Goal: Transaction & Acquisition: Purchase product/service

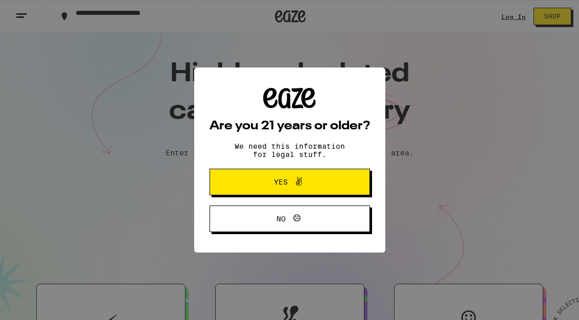
click at [274, 185] on span "Yes" at bounding box center [281, 181] width 14 height 7
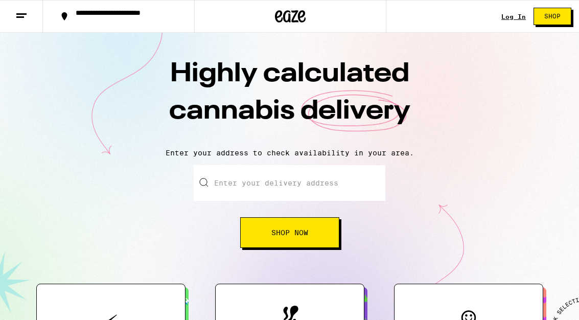
click at [239, 182] on input "Enter your delivery address" at bounding box center [290, 183] width 192 height 36
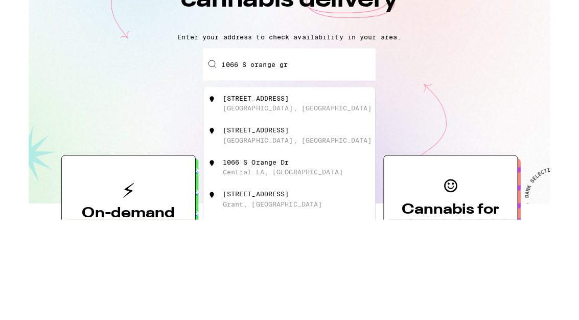
click at [289, 216] on div "1066 South Orange Grove Avenue" at bounding box center [253, 220] width 74 height 8
type input "1066 South Orange Grove Avenue, Los Angeles, CA"
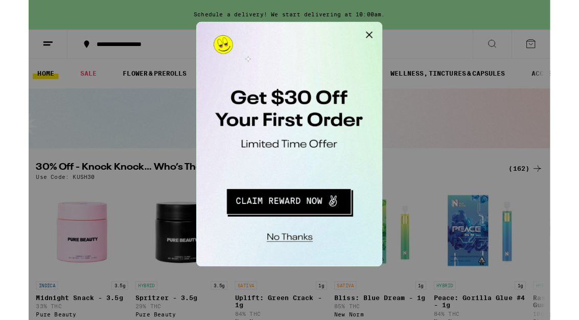
click at [269, 183] on button "No thanks" at bounding box center [263, 186] width 75 height 21
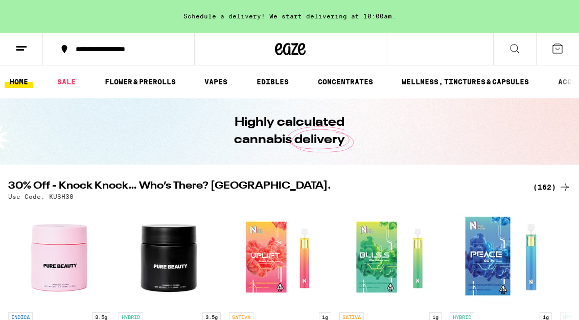
click at [214, 84] on link "VAPES" at bounding box center [215, 82] width 33 height 12
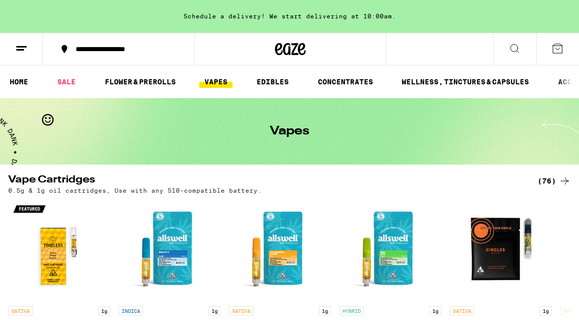
click at [553, 182] on div "(76)" at bounding box center [554, 181] width 33 height 12
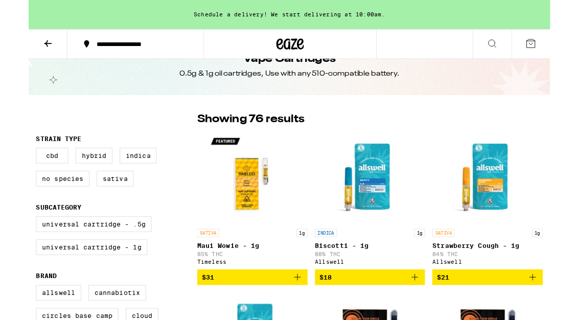
scroll to position [27, 0]
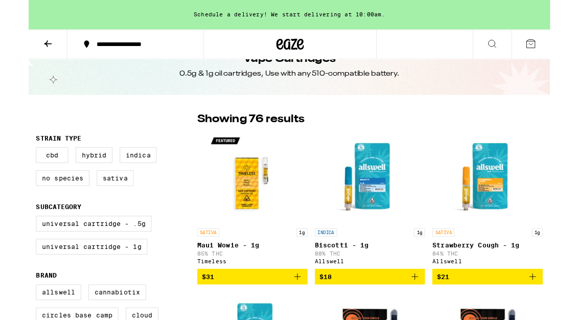
click at [91, 200] on label "Sativa" at bounding box center [96, 197] width 41 height 17
click at [11, 166] on input "Sativa" at bounding box center [10, 165] width 1 height 1
checkbox input "true"
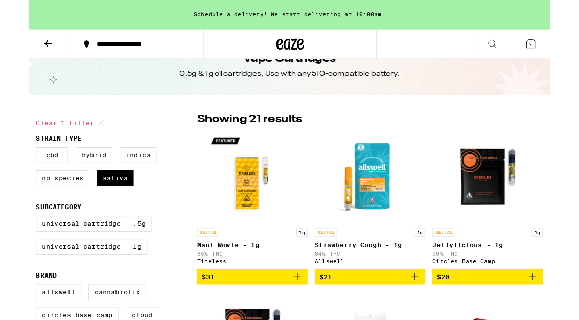
click at [80, 283] on label "Universal Cartridge - 1g" at bounding box center [70, 273] width 124 height 17
click at [11, 242] on input "Universal Cartridge - 1g" at bounding box center [10, 241] width 1 height 1
checkbox input "true"
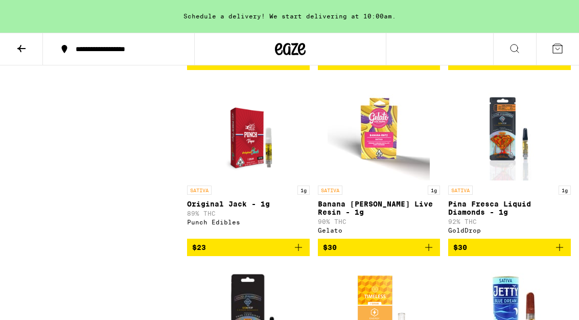
scroll to position [448, 0]
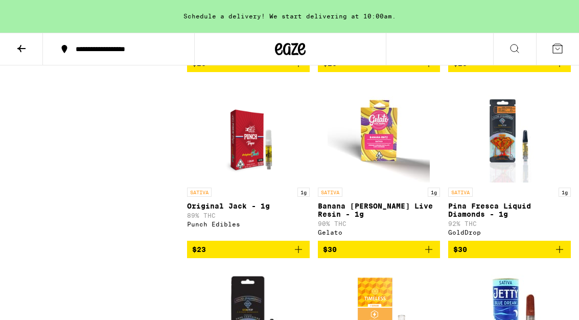
click at [377, 160] on img "Open page for Banana Runtz Live Resin - 1g from Gelato" at bounding box center [379, 131] width 102 height 102
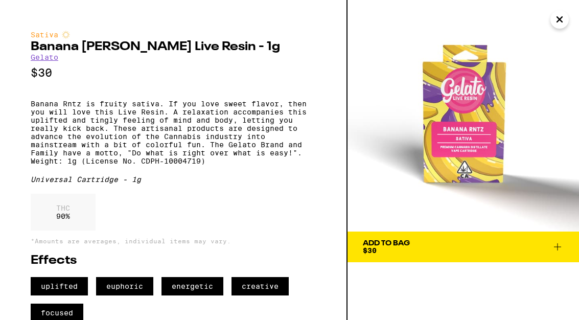
click at [556, 250] on icon at bounding box center [557, 247] width 12 height 12
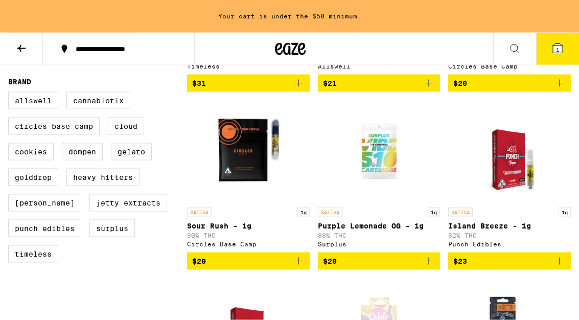
scroll to position [251, 0]
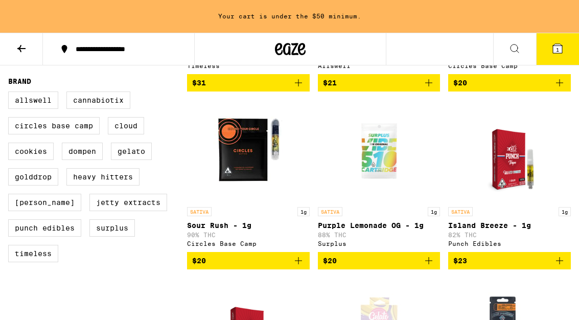
click at [82, 160] on label "Dompen" at bounding box center [82, 151] width 41 height 17
click at [11, 94] on input "Dompen" at bounding box center [10, 93] width 1 height 1
checkbox input "true"
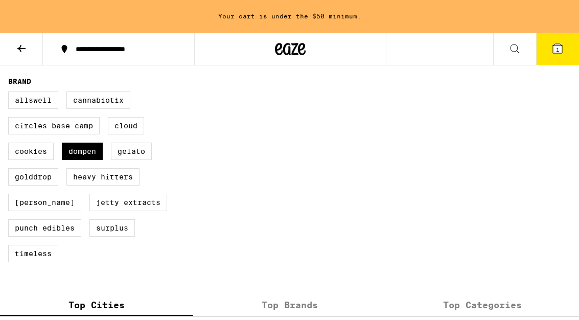
click at [137, 160] on label "Gelato" at bounding box center [131, 151] width 41 height 17
click at [11, 94] on input "Gelato" at bounding box center [10, 93] width 1 height 1
checkbox input "true"
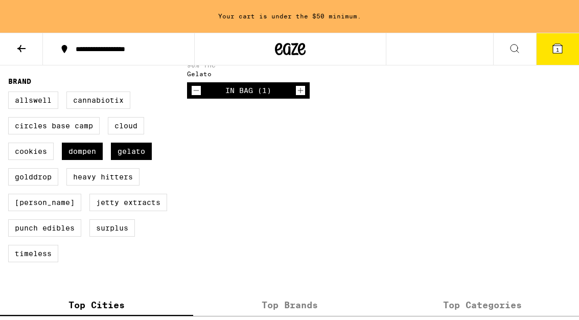
click at [84, 160] on label "Dompen" at bounding box center [82, 151] width 41 height 17
click at [11, 94] on input "Dompen" at bounding box center [10, 93] width 1 height 1
checkbox input "false"
click at [105, 186] on label "Heavy Hitters" at bounding box center [102, 176] width 73 height 17
click at [11, 94] on input "Heavy Hitters" at bounding box center [10, 93] width 1 height 1
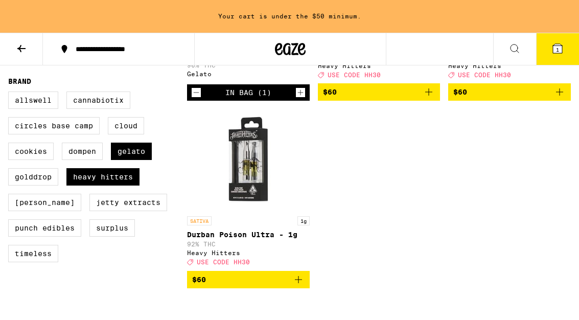
click at [120, 186] on label "Heavy Hitters" at bounding box center [102, 176] width 73 height 17
click at [11, 94] on input "Heavy Hitters" at bounding box center [10, 93] width 1 height 1
checkbox input "false"
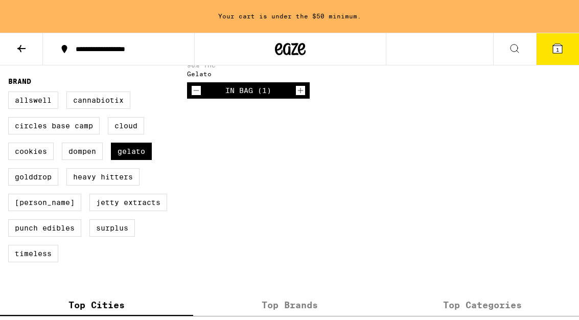
click at [130, 160] on label "Gelato" at bounding box center [131, 151] width 41 height 17
click at [11, 94] on input "Gelato" at bounding box center [10, 93] width 1 height 1
checkbox input "false"
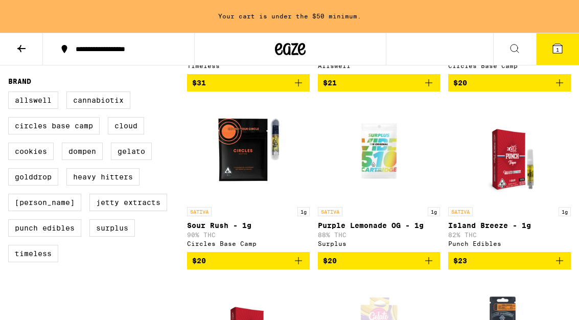
click at [107, 237] on label "Surplus" at bounding box center [111, 227] width 45 height 17
click at [11, 94] on input "Surplus" at bounding box center [10, 93] width 1 height 1
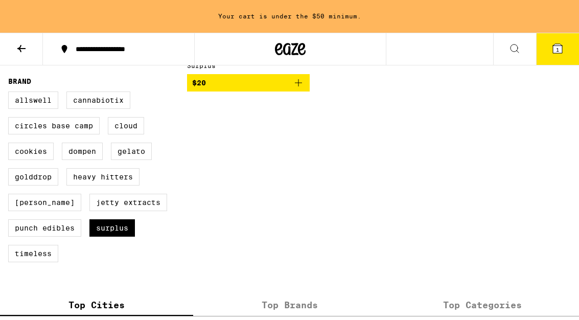
click at [109, 237] on label "Surplus" at bounding box center [111, 227] width 45 height 17
click at [11, 94] on input "Surplus" at bounding box center [10, 93] width 1 height 1
checkbox input "false"
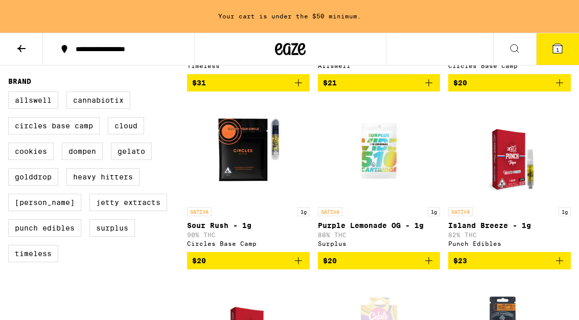
click at [22, 262] on label "Timeless" at bounding box center [33, 253] width 50 height 17
click at [11, 94] on input "Timeless" at bounding box center [10, 93] width 1 height 1
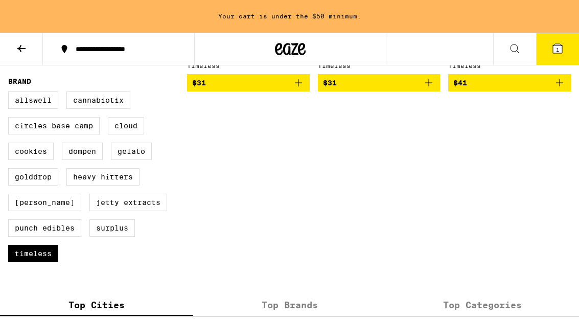
click at [31, 262] on label "Timeless" at bounding box center [33, 253] width 50 height 17
click at [11, 94] on input "Timeless" at bounding box center [10, 93] width 1 height 1
checkbox input "false"
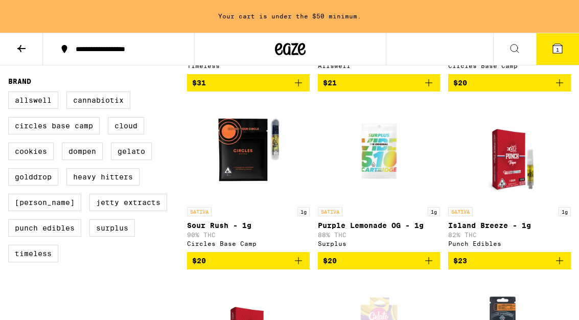
click at [38, 237] on label "Punch Edibles" at bounding box center [44, 227] width 73 height 17
click at [11, 94] on input "Punch Edibles" at bounding box center [10, 93] width 1 height 1
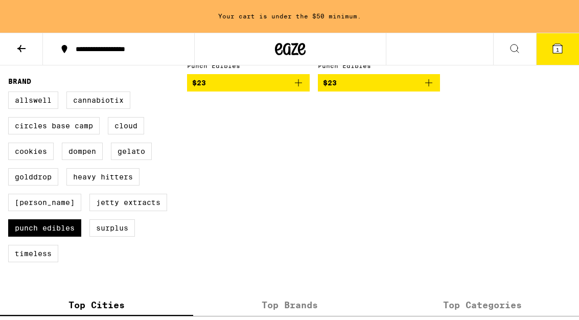
click at [50, 237] on label "Punch Edibles" at bounding box center [44, 227] width 73 height 17
click at [11, 94] on input "Punch Edibles" at bounding box center [10, 93] width 1 height 1
checkbox input "false"
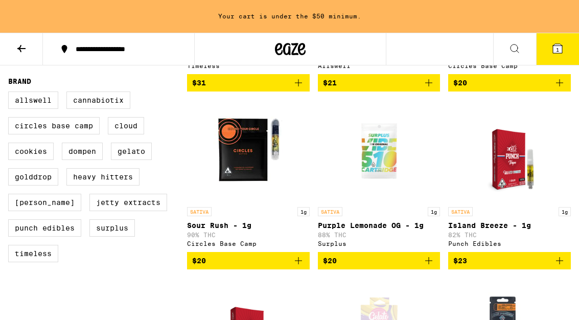
click at [93, 211] on label "Jetty Extracts" at bounding box center [128, 202] width 78 height 17
click at [11, 94] on input "Jetty Extracts" at bounding box center [10, 93] width 1 height 1
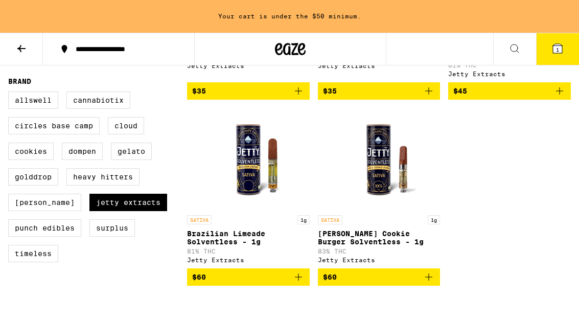
click at [96, 211] on label "Jetty Extracts" at bounding box center [128, 202] width 78 height 17
click at [11, 94] on input "Jetty Extracts" at bounding box center [10, 93] width 1 height 1
checkbox input "false"
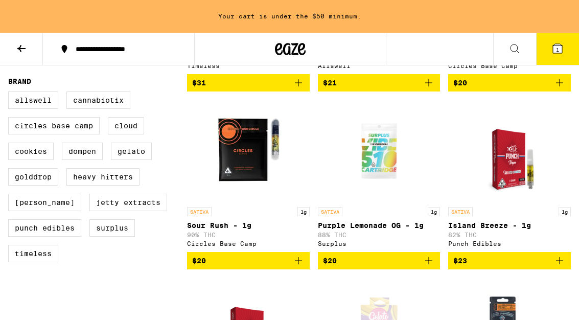
click at [28, 211] on label "Jeeter" at bounding box center [44, 202] width 73 height 17
click at [11, 94] on input "Jeeter" at bounding box center [10, 93] width 1 height 1
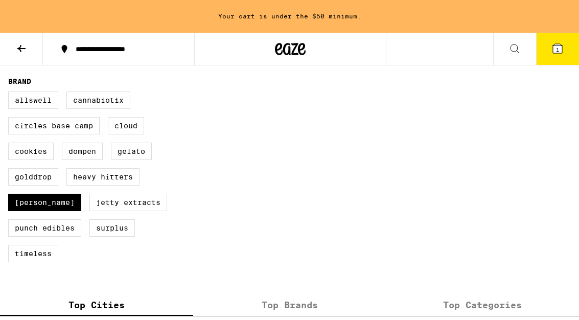
click at [32, 211] on label "Jeeter" at bounding box center [44, 202] width 73 height 17
click at [11, 94] on input "Jeeter" at bounding box center [10, 93] width 1 height 1
checkbox input "false"
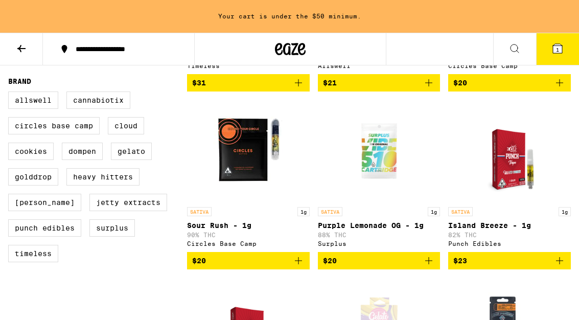
click at [98, 186] on label "Heavy Hitters" at bounding box center [102, 176] width 73 height 17
click at [11, 94] on input "Heavy Hitters" at bounding box center [10, 93] width 1 height 1
checkbox input "true"
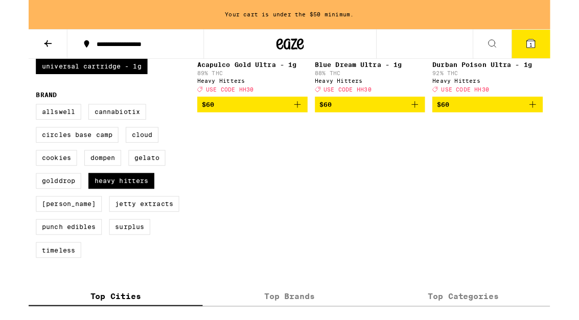
scroll to position [227, 0]
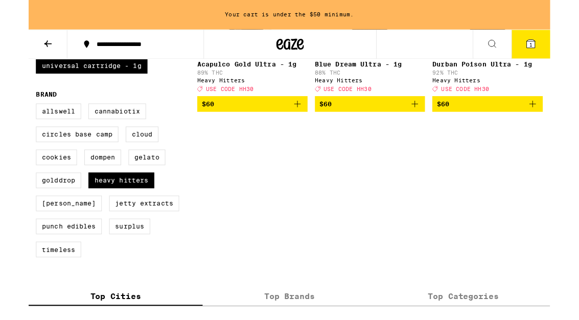
click at [30, 235] on label "Jeeter" at bounding box center [44, 225] width 73 height 17
click at [11, 117] on input "Jeeter" at bounding box center [10, 117] width 1 height 1
checkbox input "true"
click at [116, 209] on label "Heavy Hitters" at bounding box center [102, 200] width 73 height 17
click at [11, 117] on input "Heavy Hitters" at bounding box center [10, 117] width 1 height 1
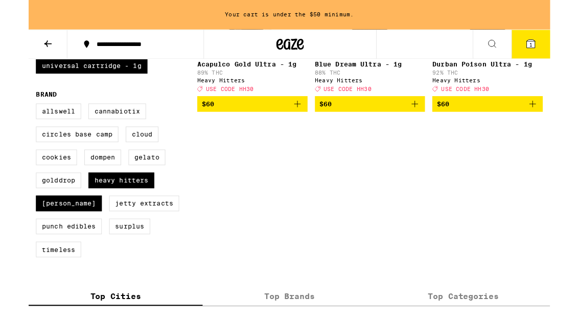
checkbox input "false"
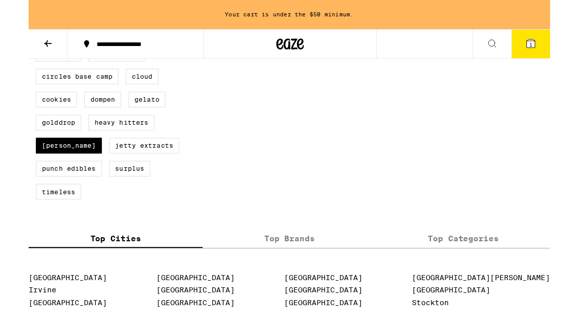
scroll to position [292, 0]
click at [100, 170] on label "Jetty Extracts" at bounding box center [128, 161] width 78 height 17
click at [11, 53] on input "Jetty Extracts" at bounding box center [10, 52] width 1 height 1
checkbox input "true"
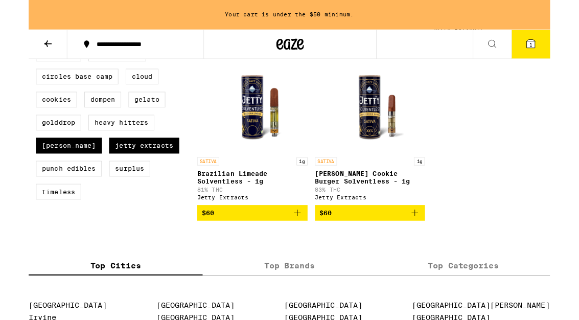
click at [39, 170] on label "Jeeter" at bounding box center [44, 161] width 73 height 17
click at [11, 53] on input "Jeeter" at bounding box center [10, 52] width 1 height 1
checkbox input "false"
click at [89, 170] on label "Jetty Extracts" at bounding box center [128, 161] width 78 height 17
click at [11, 53] on input "Jetty Extracts" at bounding box center [10, 52] width 1 height 1
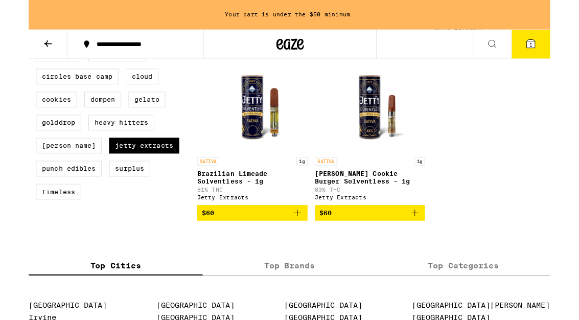
checkbox input "false"
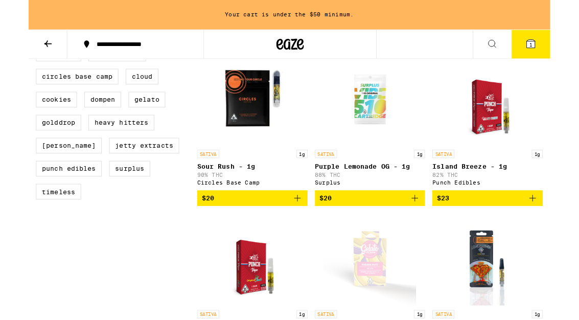
click at [49, 196] on label "Punch Edibles" at bounding box center [44, 186] width 73 height 17
click at [11, 53] on input "Punch Edibles" at bounding box center [10, 52] width 1 height 1
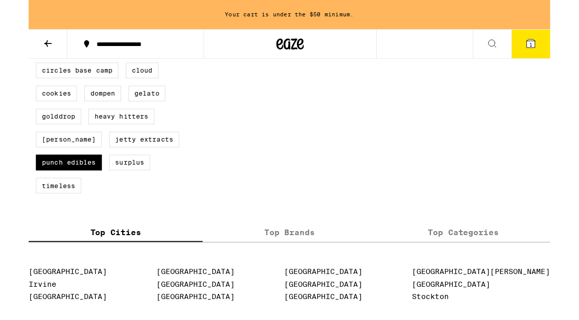
scroll to position [299, 0]
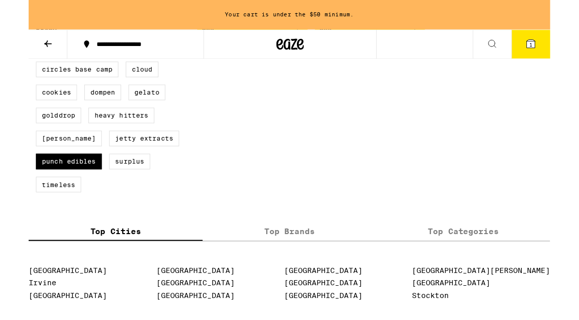
click at [60, 188] on label "Punch Edibles" at bounding box center [44, 179] width 73 height 17
click at [11, 45] on input "Punch Edibles" at bounding box center [10, 44] width 1 height 1
checkbox input "false"
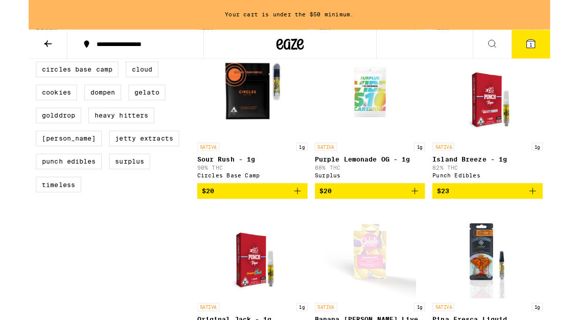
click at [112, 188] on label "Surplus" at bounding box center [111, 179] width 45 height 17
click at [11, 45] on input "Surplus" at bounding box center [10, 44] width 1 height 1
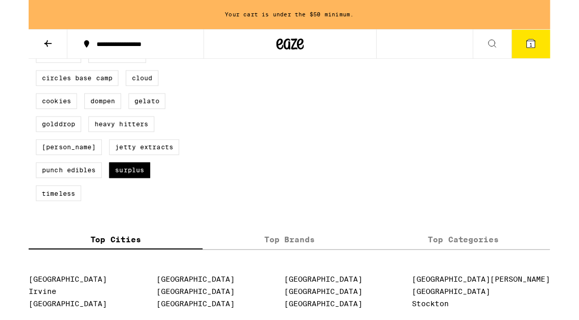
scroll to position [290, 0]
click at [107, 197] on label "Surplus" at bounding box center [111, 188] width 45 height 17
click at [11, 54] on input "Surplus" at bounding box center [10, 54] width 1 height 1
checkbox input "false"
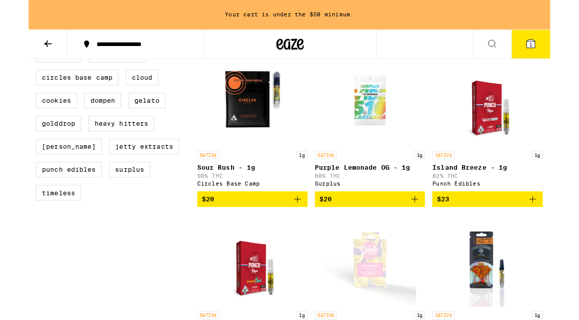
click at [34, 223] on label "Timeless" at bounding box center [33, 213] width 50 height 17
click at [11, 54] on input "Timeless" at bounding box center [10, 54] width 1 height 1
checkbox input "true"
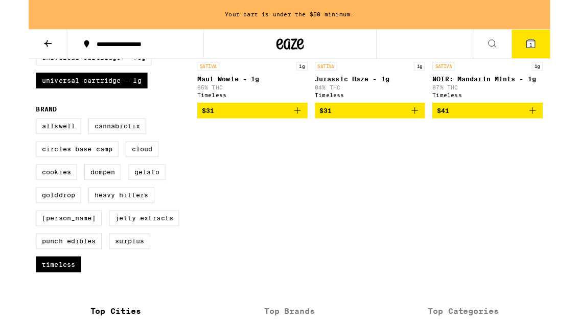
scroll to position [211, 0]
click at [33, 225] on label "GoldDrop" at bounding box center [33, 216] width 50 height 17
click at [11, 133] on input "GoldDrop" at bounding box center [10, 133] width 1 height 1
checkbox input "true"
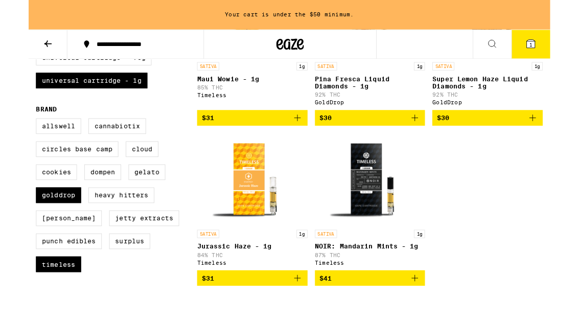
click at [33, 302] on label "Timeless" at bounding box center [33, 293] width 50 height 17
click at [11, 133] on input "Timeless" at bounding box center [10, 133] width 1 height 1
checkbox input "false"
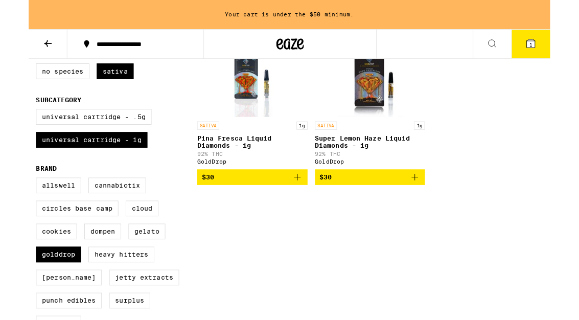
scroll to position [147, 0]
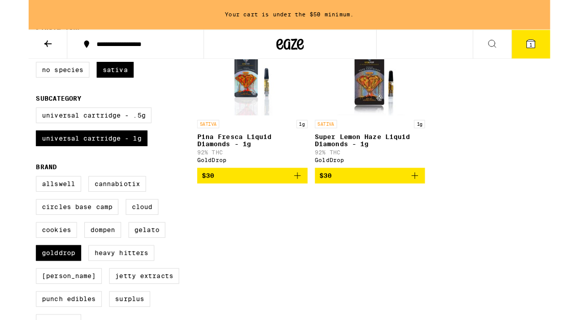
click at [37, 290] on label "GoldDrop" at bounding box center [33, 280] width 50 height 17
click at [11, 198] on input "GoldDrop" at bounding box center [10, 197] width 1 height 1
checkbox input "false"
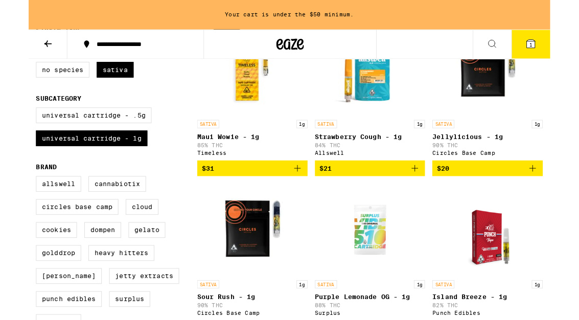
click at [127, 264] on label "Gelato" at bounding box center [131, 255] width 41 height 17
click at [11, 198] on input "Gelato" at bounding box center [10, 197] width 1 height 1
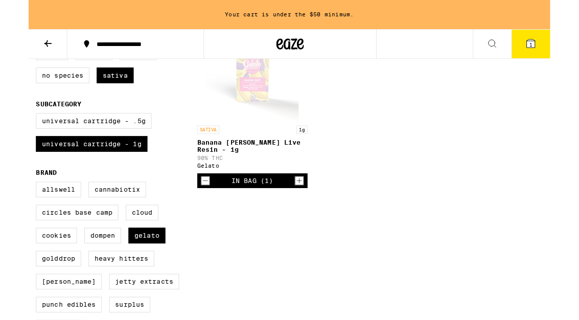
scroll to position [142, 0]
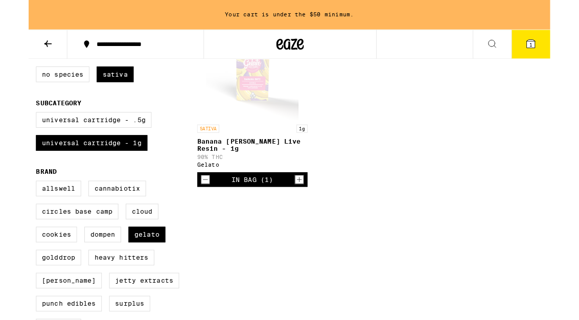
click at [129, 269] on label "Gelato" at bounding box center [131, 259] width 41 height 17
click at [11, 202] on input "Gelato" at bounding box center [10, 202] width 1 height 1
checkbox input "false"
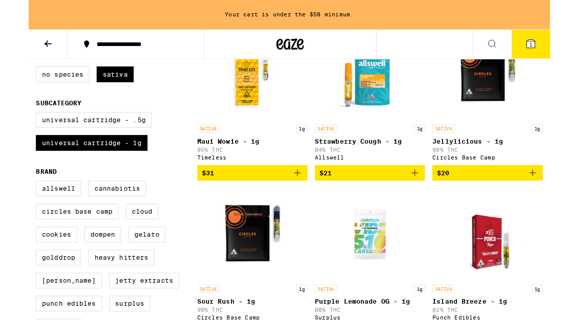
click at [80, 269] on label "Dompen" at bounding box center [82, 259] width 41 height 17
click at [11, 202] on input "Dompen" at bounding box center [10, 202] width 1 height 1
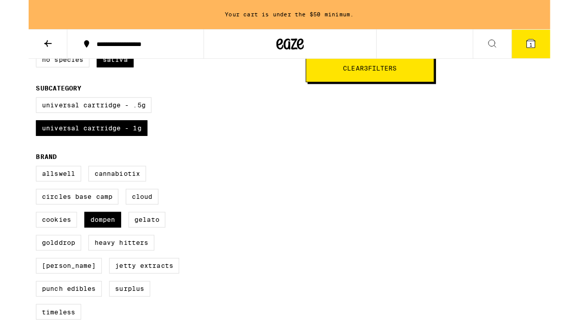
scroll to position [158, 0]
click at [81, 252] on label "Dompen" at bounding box center [82, 243] width 41 height 17
click at [11, 186] on input "Dompen" at bounding box center [10, 186] width 1 height 1
checkbox input "false"
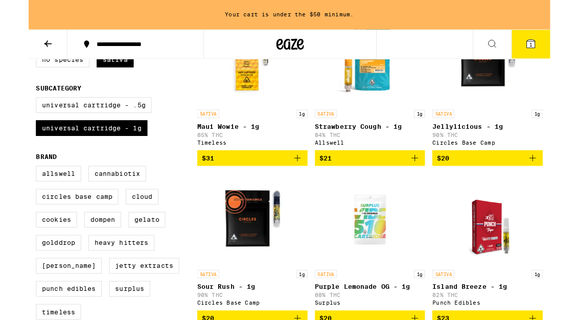
click at [29, 252] on label "Cookies" at bounding box center [30, 243] width 45 height 17
click at [11, 186] on input "Cookies" at bounding box center [10, 186] width 1 height 1
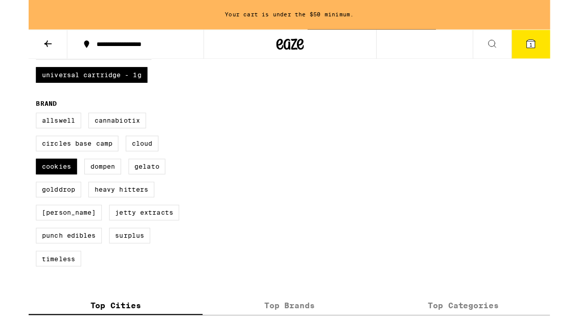
scroll to position [233, 0]
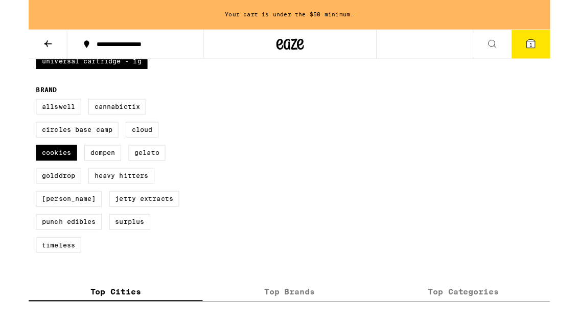
click at [33, 178] on label "Cookies" at bounding box center [30, 169] width 45 height 17
click at [11, 112] on input "Cookies" at bounding box center [10, 111] width 1 height 1
checkbox input "false"
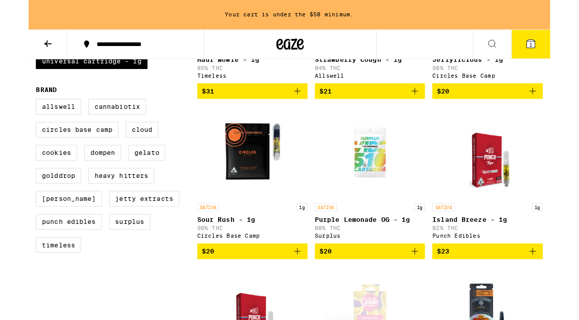
click at [129, 153] on label "Cloud" at bounding box center [126, 143] width 36 height 17
click at [11, 112] on input "Cloud" at bounding box center [10, 111] width 1 height 1
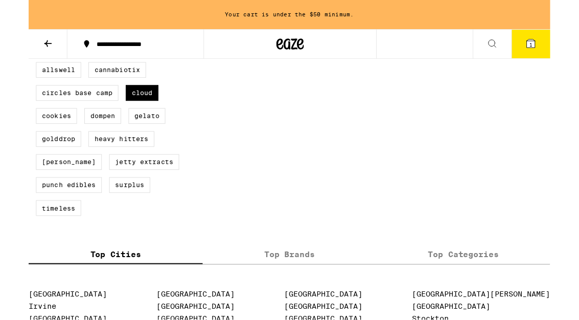
scroll to position [274, 0]
click at [122, 111] on label "Cloud" at bounding box center [126, 102] width 36 height 17
click at [11, 71] on input "Cloud" at bounding box center [10, 70] width 1 height 1
checkbox input "false"
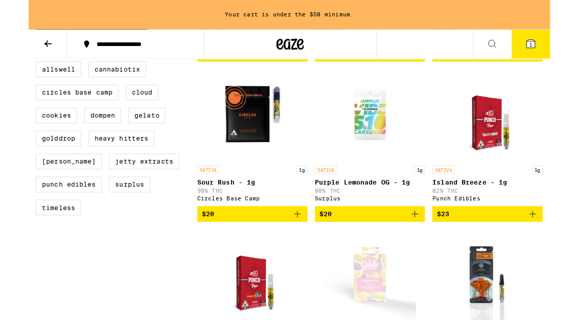
click at [48, 111] on label "Circles Base Camp" at bounding box center [53, 102] width 91 height 17
click at [11, 71] on input "Circles Base Camp" at bounding box center [10, 70] width 1 height 1
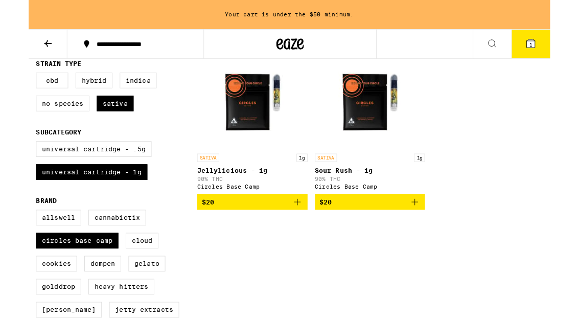
scroll to position [110, 0]
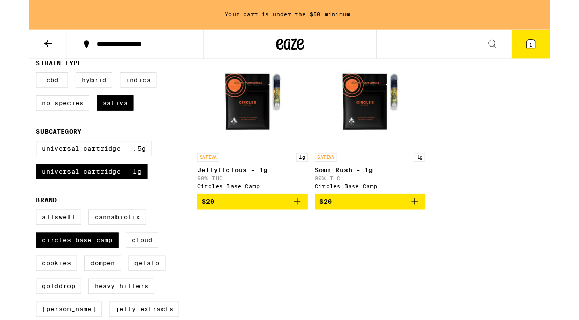
click at [73, 275] on label "Circles Base Camp" at bounding box center [53, 266] width 91 height 17
click at [11, 235] on input "Circles Base Camp" at bounding box center [10, 234] width 1 height 1
checkbox input "false"
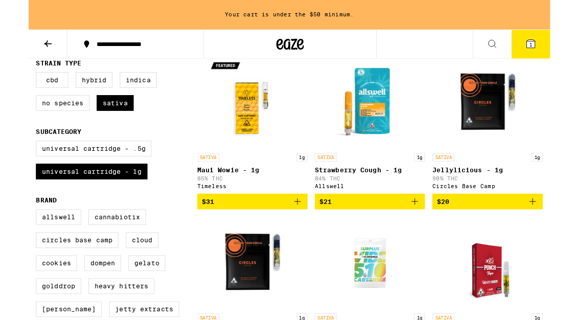
click at [102, 250] on label "Cannabiotix" at bounding box center [98, 241] width 64 height 17
click at [11, 235] on input "Cannabiotix" at bounding box center [10, 234] width 1 height 1
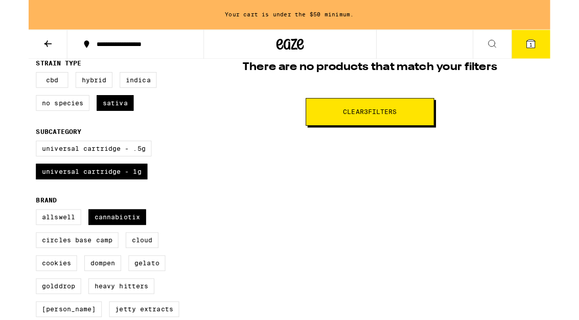
click at [93, 250] on label "Cannabiotix" at bounding box center [98, 241] width 64 height 17
click at [11, 235] on input "Cannabiotix" at bounding box center [10, 234] width 1 height 1
checkbox input "false"
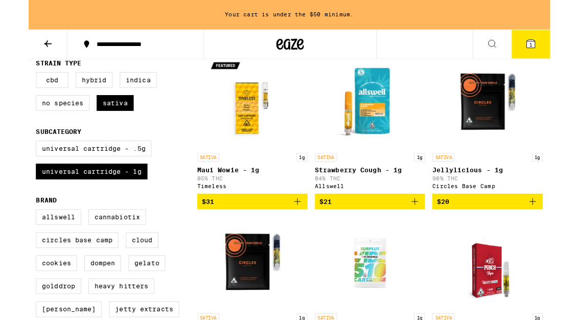
click at [40, 250] on label "Allswell" at bounding box center [33, 241] width 50 height 17
click at [11, 235] on input "Allswell" at bounding box center [10, 234] width 1 height 1
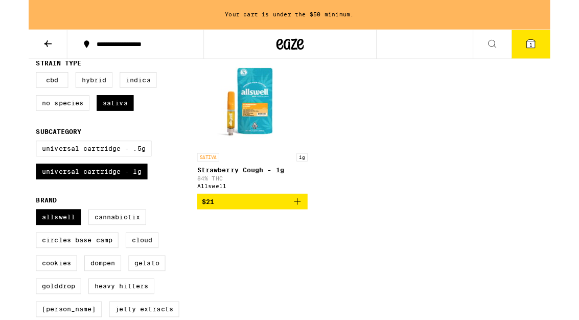
click at [37, 250] on label "Allswell" at bounding box center [33, 241] width 50 height 17
click at [11, 235] on input "Allswell" at bounding box center [10, 234] width 1 height 1
checkbox input "false"
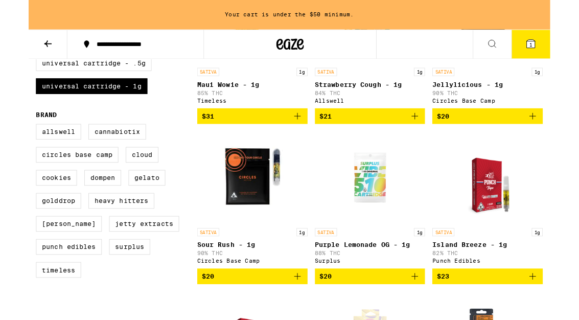
scroll to position [207, 0]
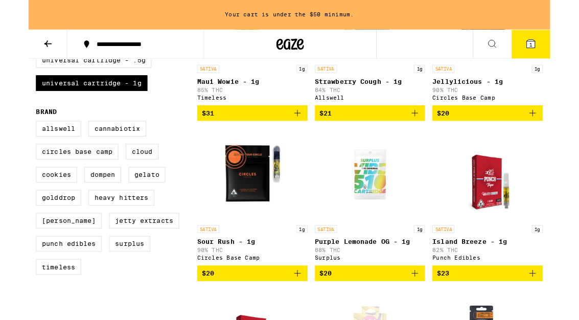
click at [34, 228] on label "GoldDrop" at bounding box center [33, 219] width 50 height 17
click at [11, 136] on input "GoldDrop" at bounding box center [10, 136] width 1 height 1
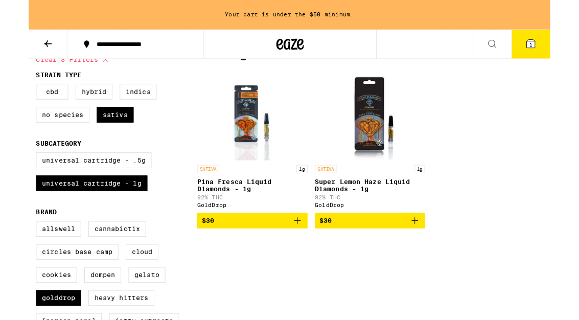
scroll to position [96, 0]
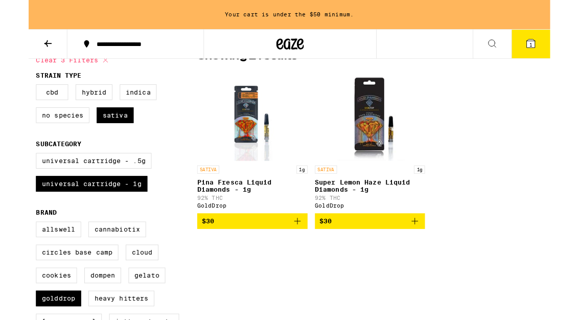
click at [382, 249] on span "$30" at bounding box center [379, 246] width 112 height 12
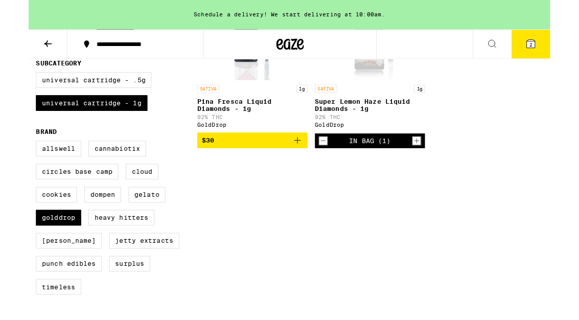
scroll to position [194, 0]
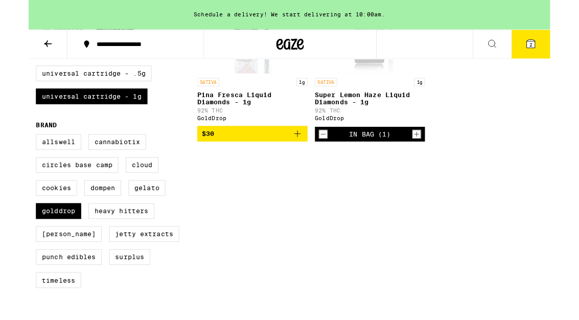
click at [38, 243] on label "GoldDrop" at bounding box center [33, 233] width 50 height 17
click at [11, 151] on input "GoldDrop" at bounding box center [10, 150] width 1 height 1
checkbox input "false"
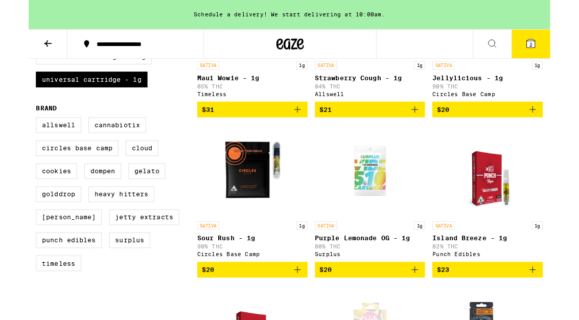
scroll to position [223, 0]
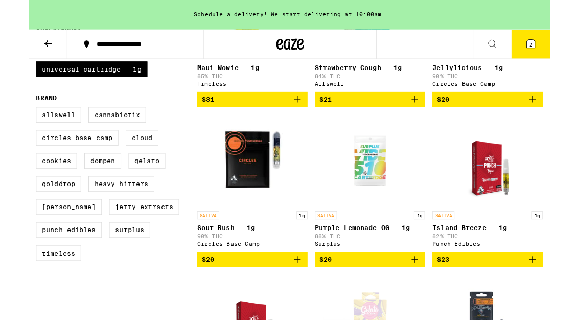
click at [115, 264] on label "Surplus" at bounding box center [111, 255] width 45 height 17
click at [11, 121] on input "Surplus" at bounding box center [10, 121] width 1 height 1
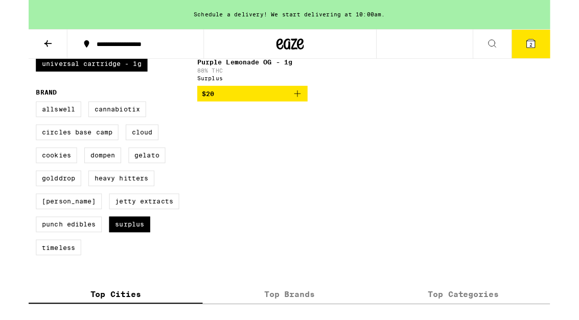
scroll to position [230, 0]
click at [112, 258] on label "Surplus" at bounding box center [111, 248] width 45 height 17
click at [11, 114] on input "Surplus" at bounding box center [10, 114] width 1 height 1
checkbox input "false"
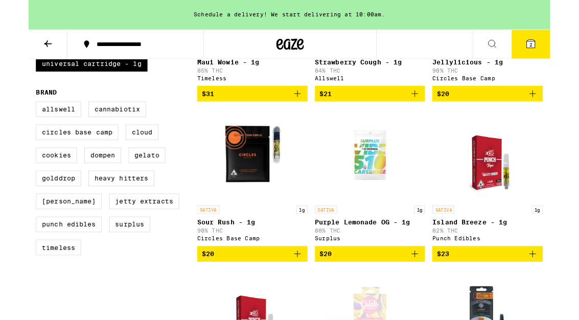
click at [30, 283] on label "Timeless" at bounding box center [33, 274] width 50 height 17
click at [11, 114] on input "Timeless" at bounding box center [10, 114] width 1 height 1
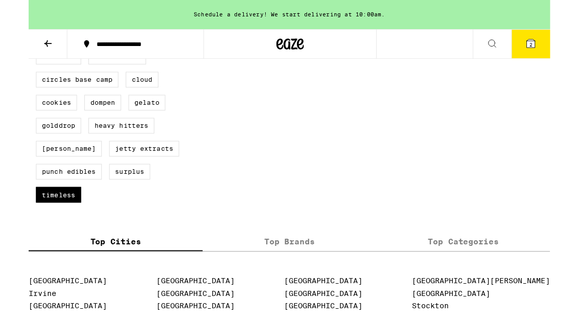
scroll to position [288, 0]
click at [40, 225] on label "Timeless" at bounding box center [33, 215] width 50 height 17
click at [11, 56] on input "Timeless" at bounding box center [10, 56] width 1 height 1
checkbox input "false"
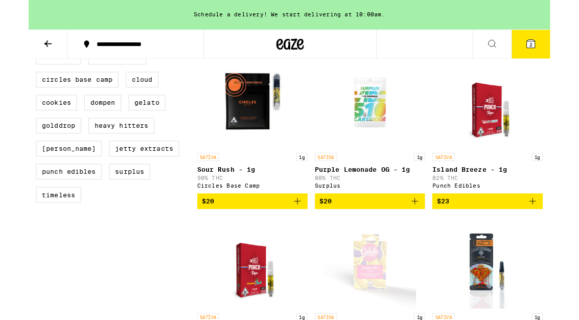
click at [47, 199] on label "Punch Edibles" at bounding box center [44, 190] width 73 height 17
click at [11, 56] on input "Punch Edibles" at bounding box center [10, 56] width 1 height 1
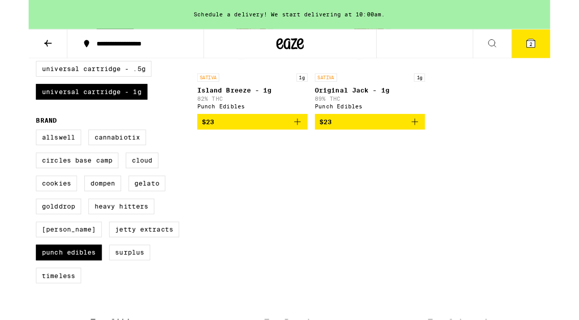
scroll to position [199, 0]
click at [43, 289] on label "Punch Edibles" at bounding box center [44, 279] width 73 height 17
click at [11, 146] on input "Punch Edibles" at bounding box center [10, 145] width 1 height 1
checkbox input "false"
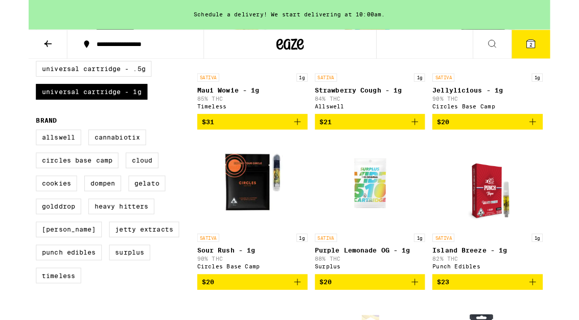
click at [27, 238] on label "GoldDrop" at bounding box center [33, 228] width 50 height 17
click at [11, 146] on input "GoldDrop" at bounding box center [10, 145] width 1 height 1
checkbox input "true"
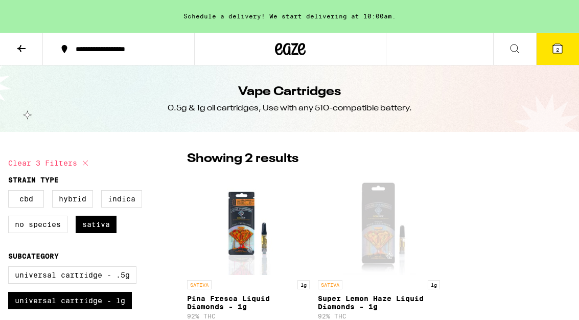
click at [552, 51] on icon at bounding box center [557, 48] width 12 height 12
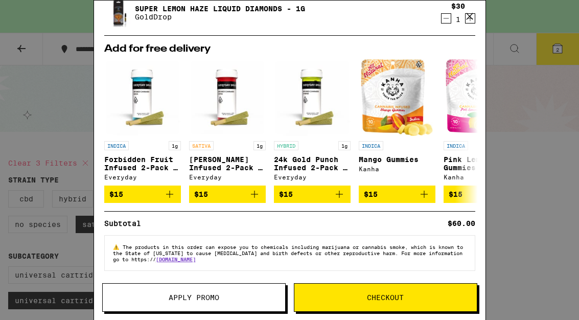
scroll to position [116, 0]
click at [398, 296] on span "Checkout" at bounding box center [385, 297] width 37 height 7
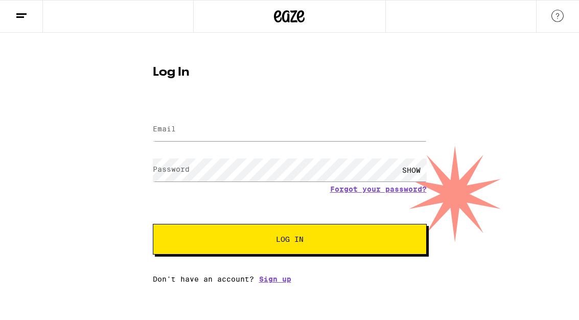
click at [173, 131] on label "Email" at bounding box center [164, 129] width 23 height 8
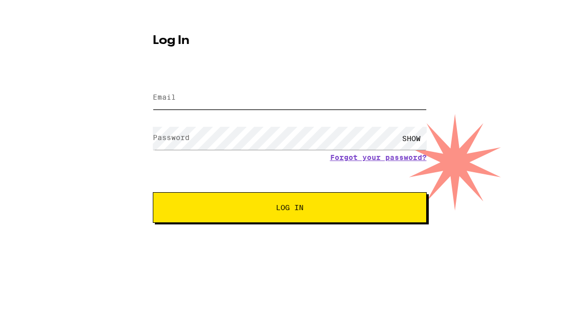
type input "ramine@me.com"
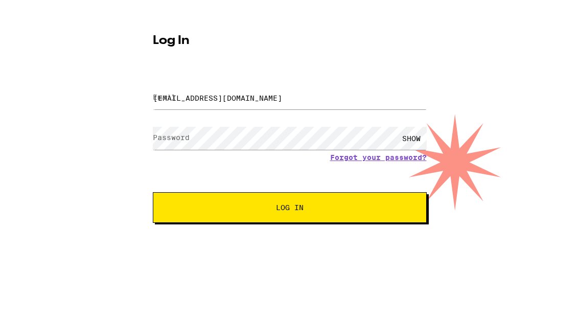
click at [289, 224] on button "Log In" at bounding box center [290, 239] width 274 height 31
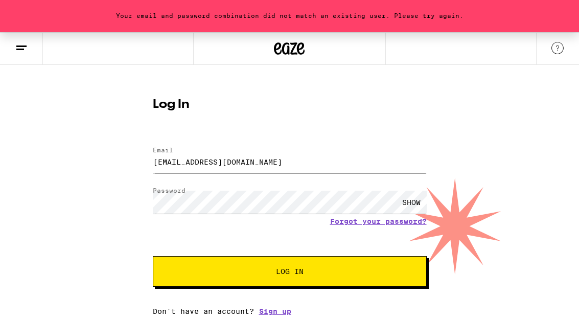
click at [408, 203] on div "SHOW" at bounding box center [411, 202] width 31 height 23
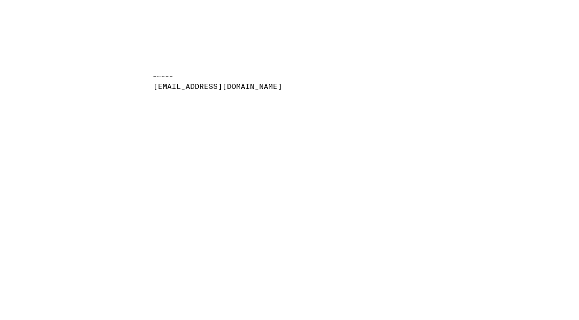
click at [289, 257] on button "Log In" at bounding box center [290, 272] width 274 height 31
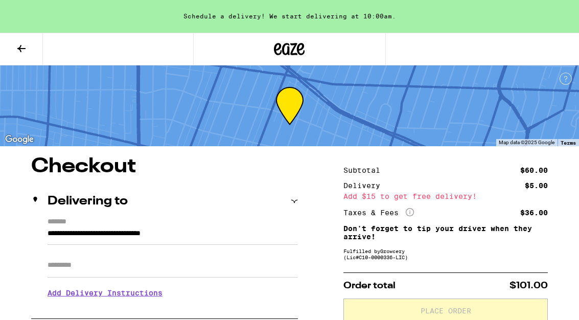
click at [26, 49] on icon at bounding box center [21, 48] width 12 height 12
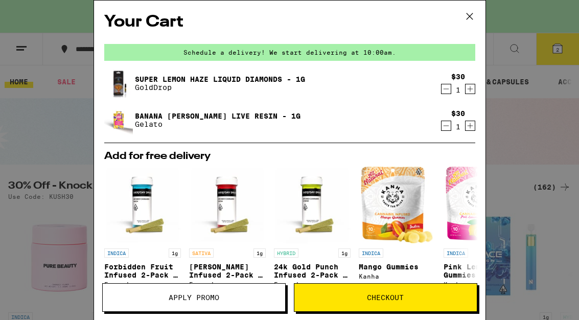
click at [445, 95] on icon "Decrement" at bounding box center [446, 89] width 9 height 12
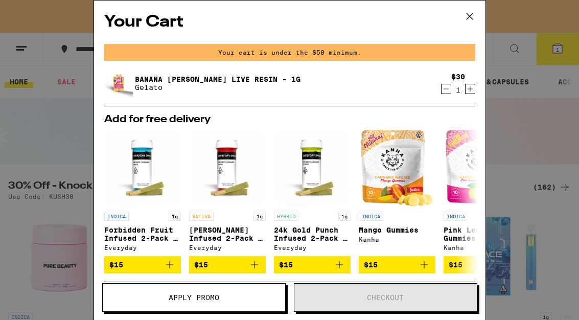
click at [469, 21] on icon at bounding box center [469, 16] width 15 height 15
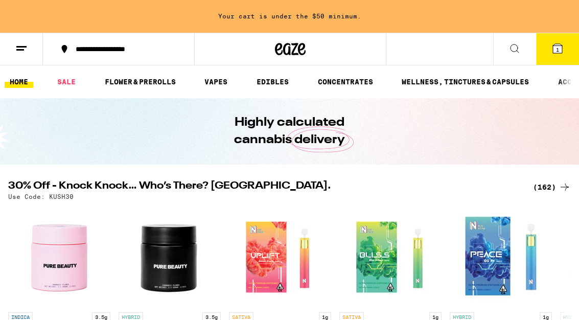
click at [221, 87] on link "VAPES" at bounding box center [215, 82] width 33 height 12
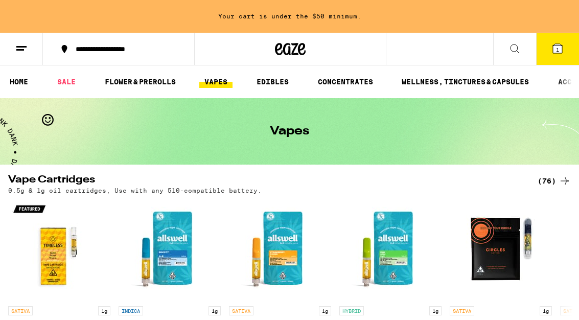
click at [552, 182] on div "(76)" at bounding box center [554, 181] width 33 height 12
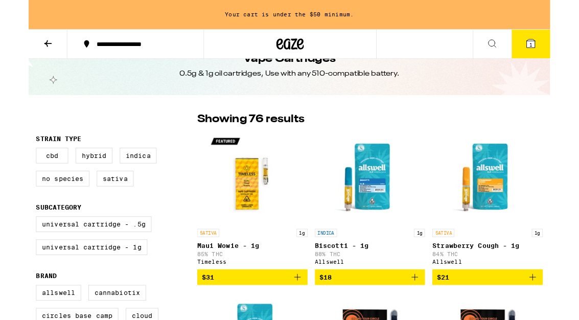
scroll to position [27, 0]
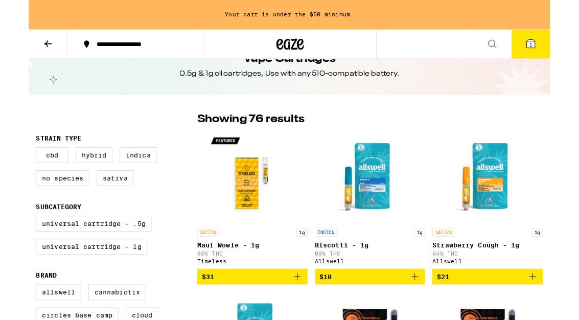
click at [72, 175] on label "Hybrid" at bounding box center [72, 172] width 41 height 17
click at [11, 166] on input "Hybrid" at bounding box center [10, 165] width 1 height 1
checkbox input "true"
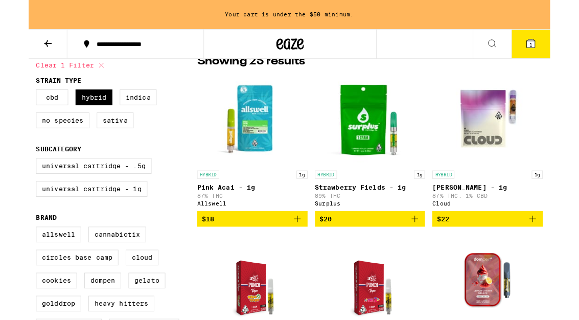
scroll to position [91, 0]
click at [80, 218] on label "Universal Cartridge - 1g" at bounding box center [70, 209] width 124 height 17
click at [11, 177] on input "Universal Cartridge - 1g" at bounding box center [10, 177] width 1 height 1
checkbox input "true"
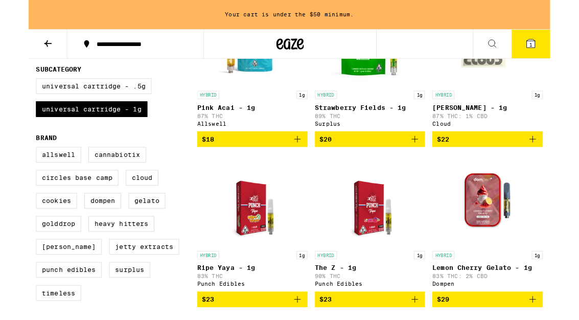
scroll to position [179, 0]
click at [86, 231] on label "Dompen" at bounding box center [82, 222] width 41 height 17
click at [11, 165] on input "Dompen" at bounding box center [10, 165] width 1 height 1
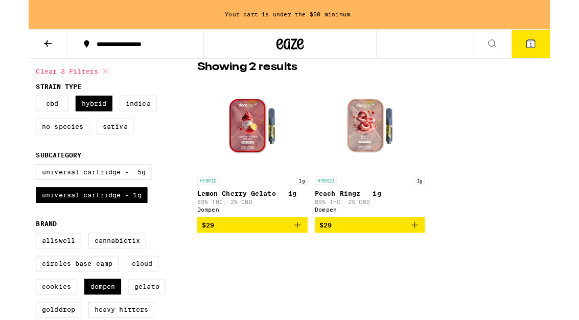
scroll to position [80, 0]
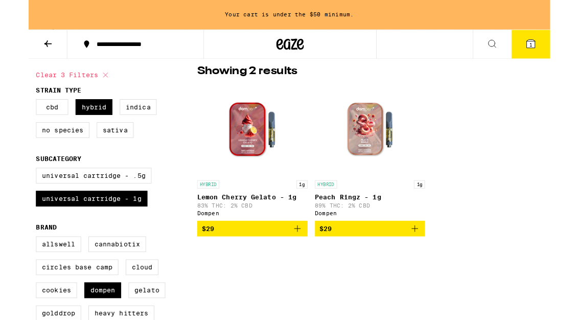
click at [84, 319] on label "Dompen" at bounding box center [82, 322] width 41 height 17
click at [11, 265] on input "Dompen" at bounding box center [10, 264] width 1 height 1
checkbox input "false"
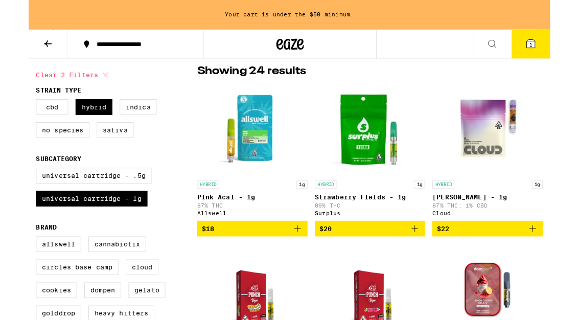
click at [128, 319] on label "Gelato" at bounding box center [131, 322] width 41 height 17
click at [11, 265] on input "Gelato" at bounding box center [10, 264] width 1 height 1
checkbox input "true"
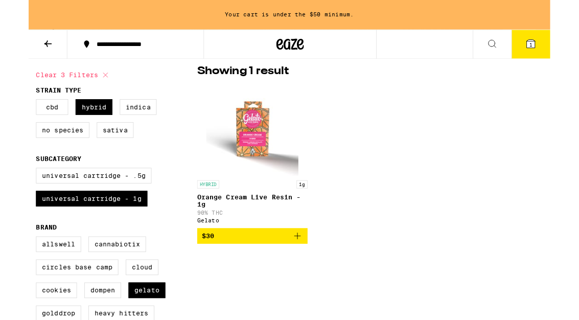
click at [82, 319] on label "Dompen" at bounding box center [82, 322] width 41 height 17
click at [11, 265] on input "Dompen" at bounding box center [10, 264] width 1 height 1
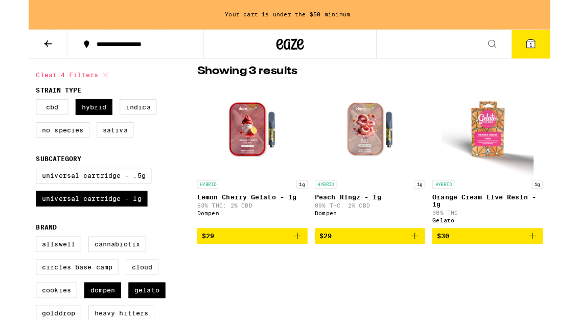
click at [559, 268] on icon "Add to bag" at bounding box center [559, 262] width 12 height 12
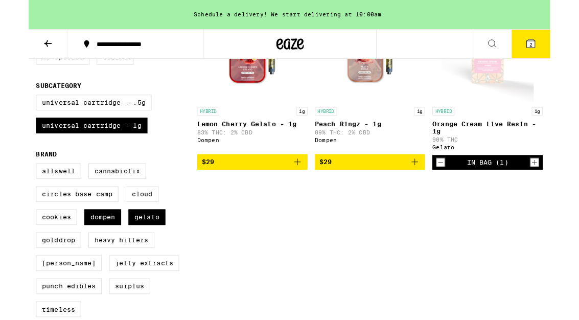
scroll to position [161, 0]
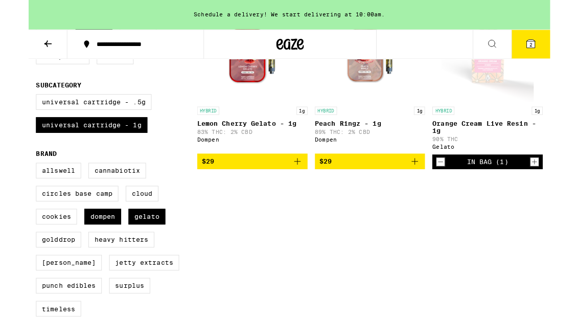
click at [88, 249] on label "Dompen" at bounding box center [82, 240] width 41 height 17
click at [11, 183] on input "Dompen" at bounding box center [10, 182] width 1 height 1
checkbox input "false"
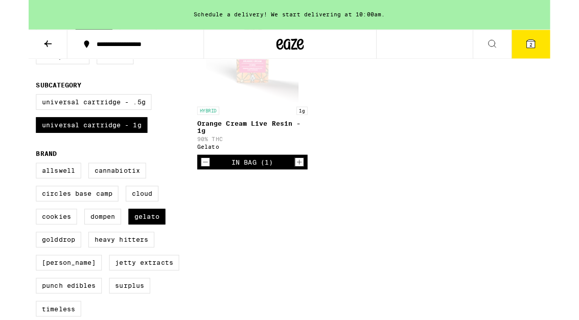
click at [124, 249] on label "Gelato" at bounding box center [131, 240] width 41 height 17
click at [11, 183] on input "Gelato" at bounding box center [10, 182] width 1 height 1
checkbox input "false"
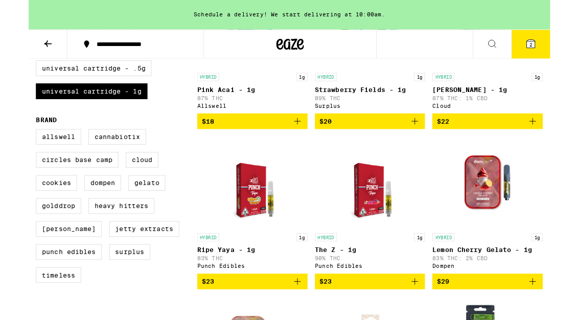
click at [27, 263] on label "Jeeter" at bounding box center [44, 253] width 73 height 17
click at [11, 145] on input "Jeeter" at bounding box center [10, 145] width 1 height 1
checkbox input "true"
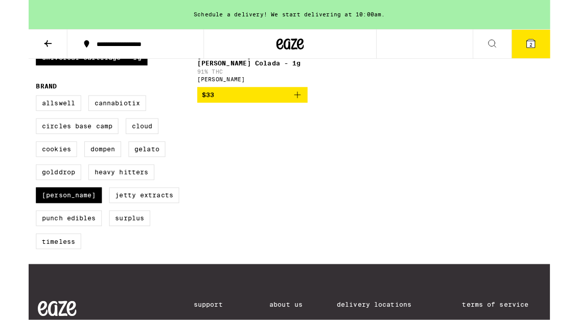
scroll to position [236, 0]
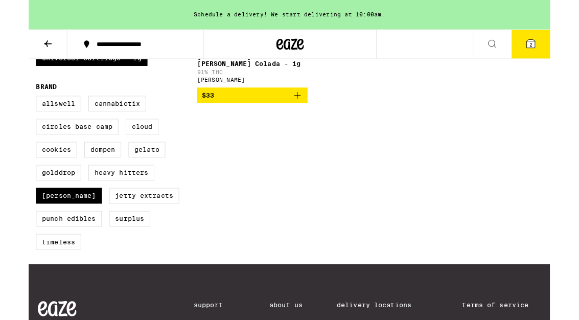
click at [45, 251] on label "Punch Edibles" at bounding box center [44, 242] width 73 height 17
click at [11, 108] on input "Punch Edibles" at bounding box center [10, 108] width 1 height 1
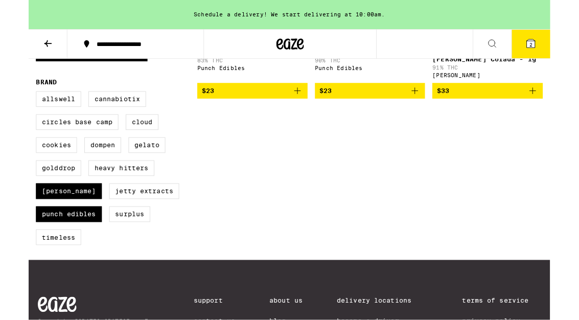
scroll to position [241, 0]
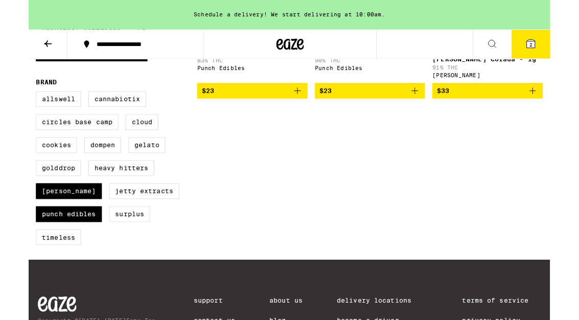
click at [46, 246] on label "Punch Edibles" at bounding box center [44, 237] width 73 height 17
click at [11, 103] on input "Punch Edibles" at bounding box center [10, 103] width 1 height 1
checkbox input "false"
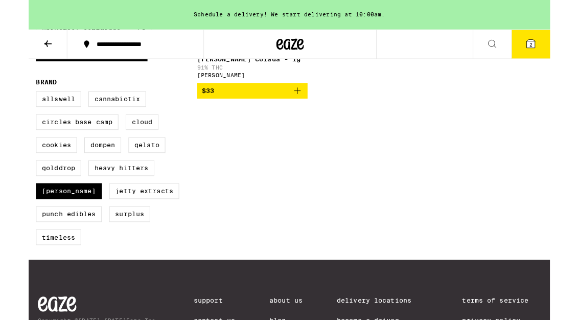
click at [31, 221] on label "Jeeter" at bounding box center [44, 211] width 73 height 17
click at [11, 103] on input "Jeeter" at bounding box center [10, 103] width 1 height 1
checkbox input "false"
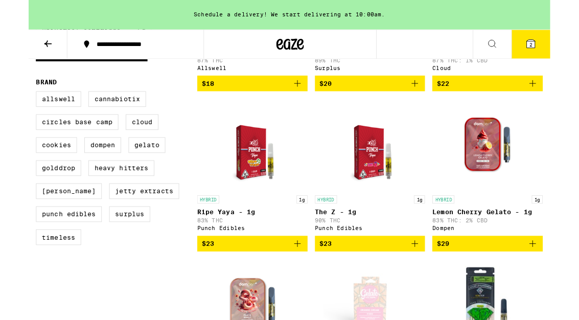
click at [107, 246] on label "Surplus" at bounding box center [111, 237] width 45 height 17
click at [11, 103] on input "Surplus" at bounding box center [10, 103] width 1 height 1
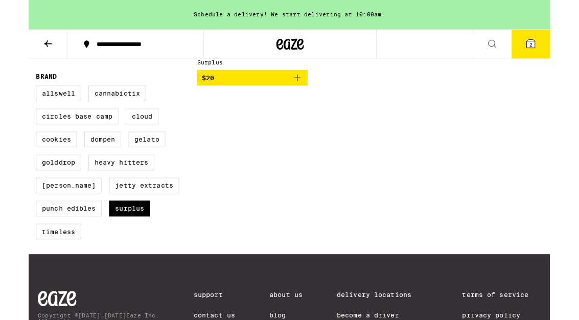
scroll to position [263, 0]
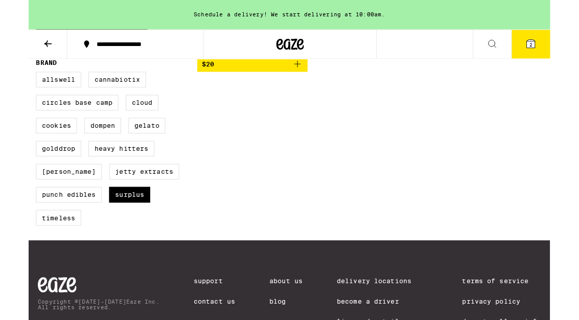
click at [113, 225] on label "Surplus" at bounding box center [111, 215] width 45 height 17
click at [11, 82] on input "Surplus" at bounding box center [10, 81] width 1 height 1
checkbox input "false"
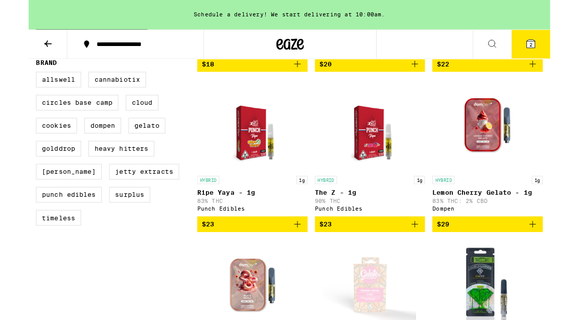
click at [28, 250] on label "Timeless" at bounding box center [33, 241] width 50 height 17
click at [11, 82] on input "Timeless" at bounding box center [10, 81] width 1 height 1
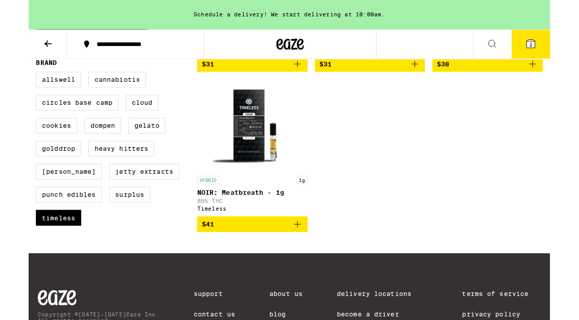
click at [34, 250] on label "Timeless" at bounding box center [33, 241] width 50 height 17
click at [11, 82] on input "Timeless" at bounding box center [10, 81] width 1 height 1
checkbox input "false"
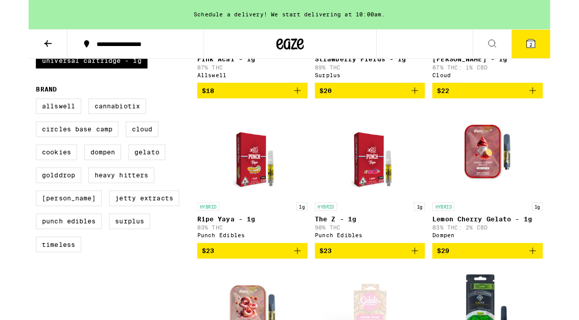
scroll to position [234, 0]
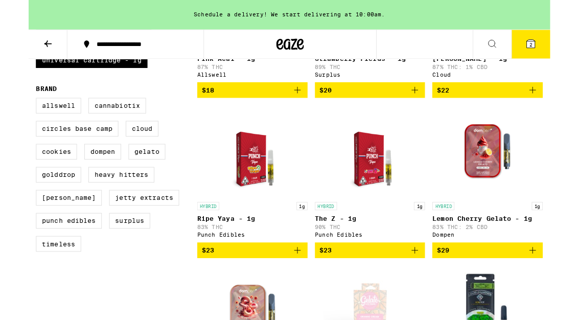
click at [110, 203] on label "Heavy Hitters" at bounding box center [102, 194] width 73 height 17
click at [11, 111] on input "Heavy Hitters" at bounding box center [10, 110] width 1 height 1
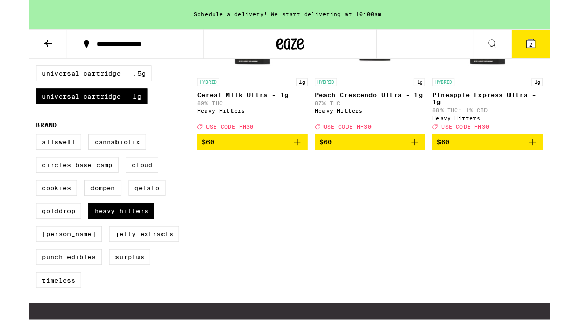
scroll to position [194, 0]
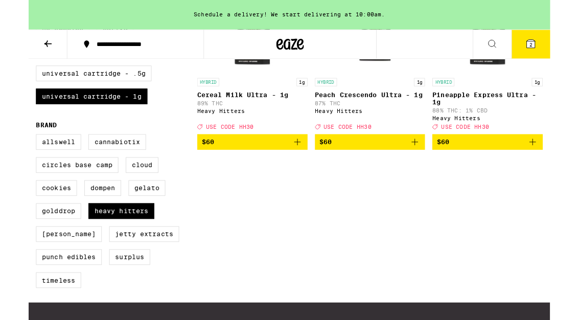
click at [96, 243] on label "Heavy Hitters" at bounding box center [102, 233] width 73 height 17
click at [11, 151] on input "Heavy Hitters" at bounding box center [10, 150] width 1 height 1
checkbox input "false"
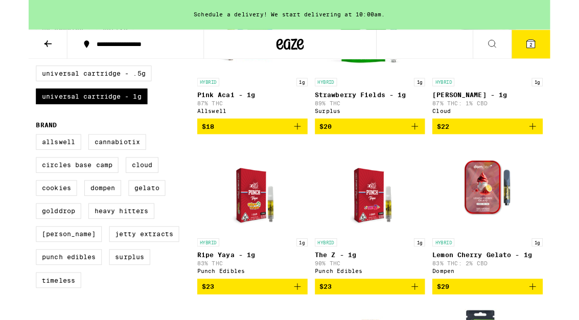
click at [34, 243] on label "GoldDrop" at bounding box center [33, 233] width 50 height 17
click at [11, 151] on input "GoldDrop" at bounding box center [10, 150] width 1 height 1
checkbox input "true"
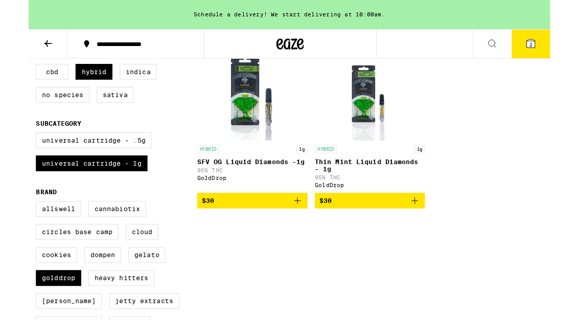
scroll to position [120, 0]
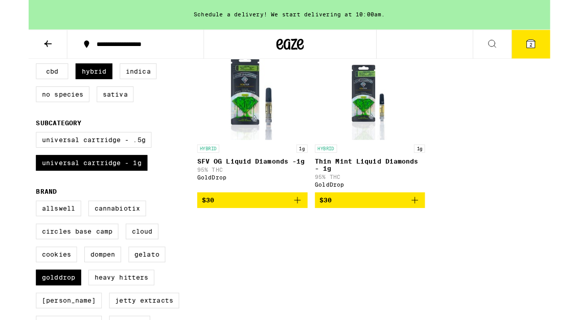
click at [124, 266] on label "Cloud" at bounding box center [126, 256] width 36 height 17
click at [11, 225] on input "Cloud" at bounding box center [10, 224] width 1 height 1
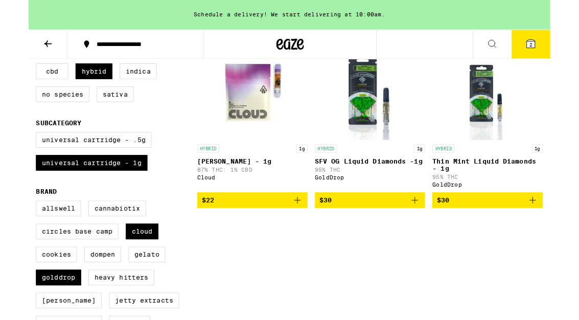
click at [124, 266] on label "Cloud" at bounding box center [126, 256] width 36 height 17
click at [11, 225] on input "Cloud" at bounding box center [10, 224] width 1 height 1
checkbox input "false"
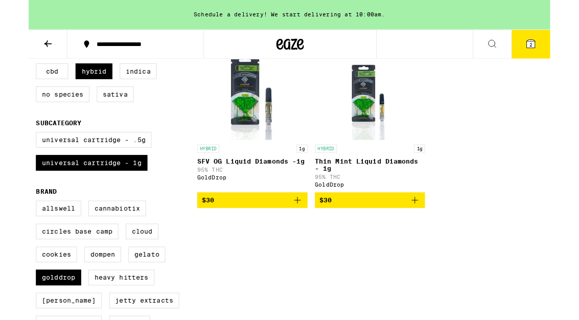
click at [45, 266] on label "Circles Base Camp" at bounding box center [53, 256] width 91 height 17
click at [11, 225] on input "Circles Base Camp" at bounding box center [10, 224] width 1 height 1
click at [46, 266] on label "Circles Base Camp" at bounding box center [53, 256] width 91 height 17
click at [11, 225] on input "Circles Base Camp" at bounding box center [10, 224] width 1 height 1
checkbox input "false"
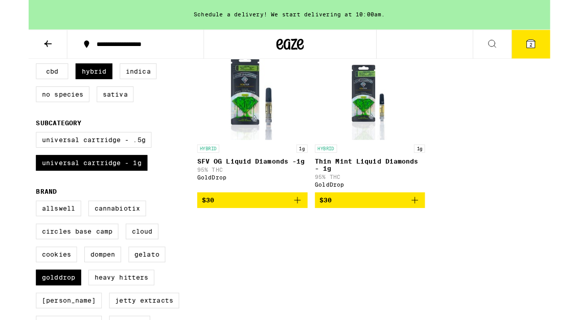
click at [91, 240] on label "Cannabiotix" at bounding box center [98, 231] width 64 height 17
click at [11, 225] on input "Cannabiotix" at bounding box center [10, 224] width 1 height 1
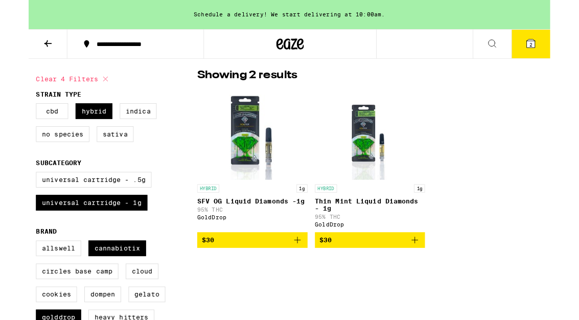
scroll to position [76, 0]
click at [100, 284] on label "Cannabiotix" at bounding box center [98, 275] width 64 height 17
click at [11, 269] on input "Cannabiotix" at bounding box center [10, 268] width 1 height 1
checkbox input "false"
click at [23, 284] on label "Allswell" at bounding box center [33, 275] width 50 height 17
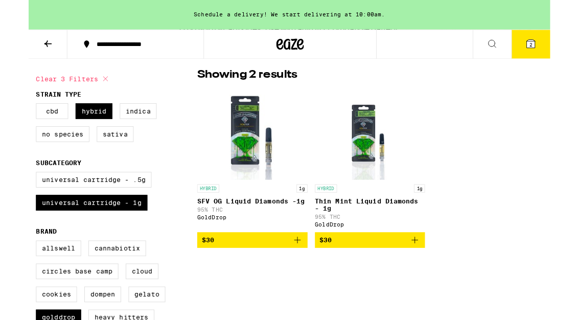
click at [11, 269] on input "Allswell" at bounding box center [10, 268] width 1 height 1
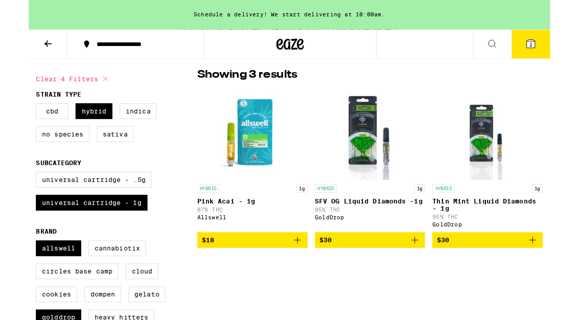
click at [28, 282] on label "Allswell" at bounding box center [33, 275] width 50 height 17
click at [11, 269] on input "Allswell" at bounding box center [10, 268] width 1 height 1
checkbox input "false"
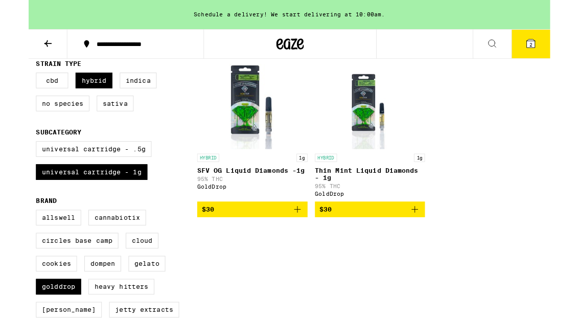
scroll to position [110, 0]
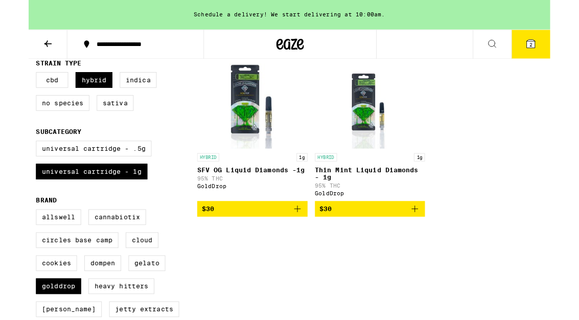
click at [135, 301] on label "Gelato" at bounding box center [131, 292] width 41 height 17
click at [11, 235] on input "Gelato" at bounding box center [10, 234] width 1 height 1
checkbox input "true"
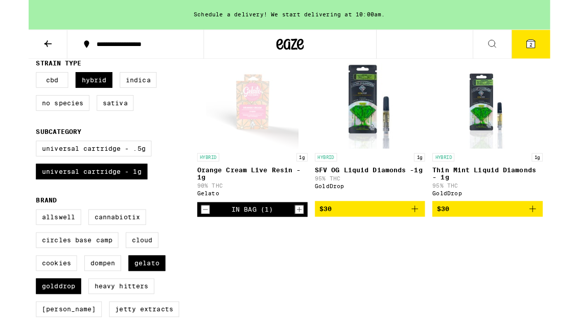
click at [369, 137] on img "Open page for SFV OG Liquid Diamonds -1g from GoldDrop" at bounding box center [379, 114] width 97 height 102
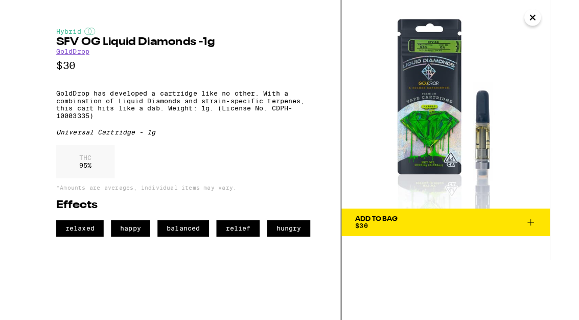
click at [551, 30] on img at bounding box center [463, 115] width 231 height 231
click at [548, 26] on img at bounding box center [463, 115] width 231 height 231
click at [553, 24] on button "Close" at bounding box center [559, 19] width 18 height 18
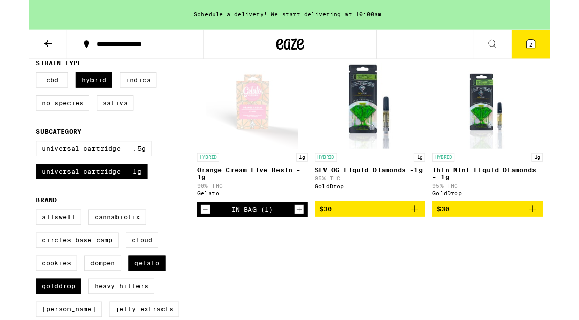
click at [501, 108] on img "Open page for Thin Mint Liquid Diamonds - 1g from GoldDrop" at bounding box center [510, 114] width 82 height 102
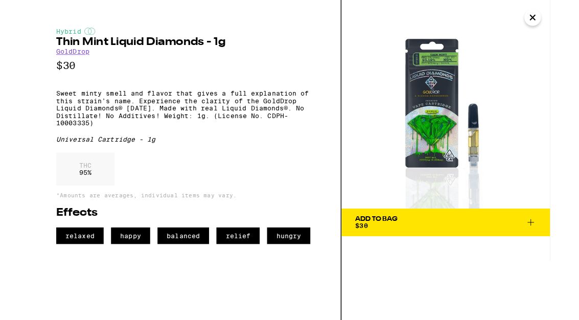
click at [551, 27] on img at bounding box center [463, 115] width 231 height 231
click at [557, 31] on img at bounding box center [463, 115] width 231 height 231
click at [555, 27] on icon "Close" at bounding box center [559, 19] width 12 height 15
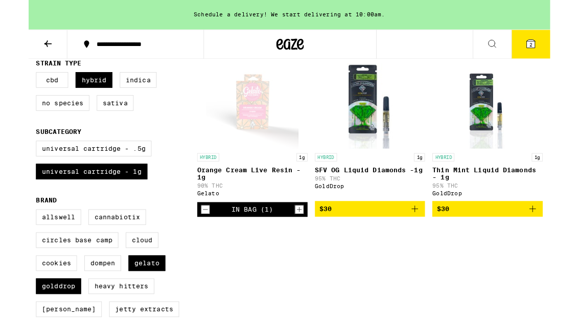
click at [428, 237] on icon "Add to bag" at bounding box center [429, 232] width 12 height 12
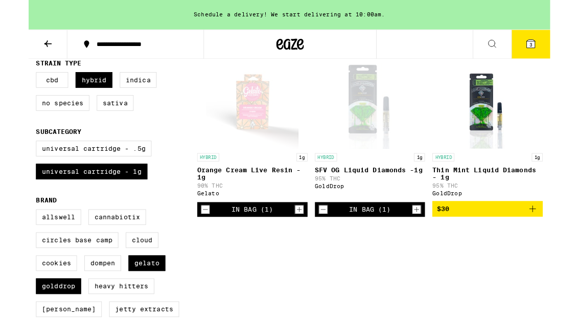
click at [552, 46] on icon at bounding box center [557, 48] width 12 height 12
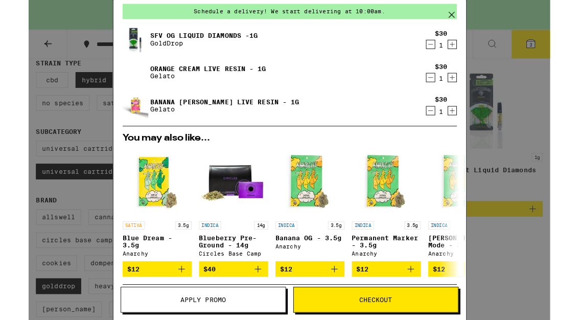
scroll to position [39, 0]
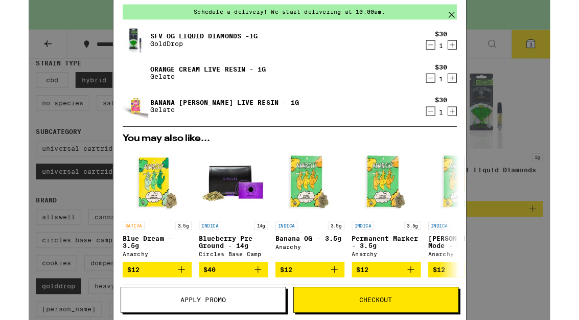
click at [444, 88] on icon "Decrement" at bounding box center [446, 87] width 9 height 12
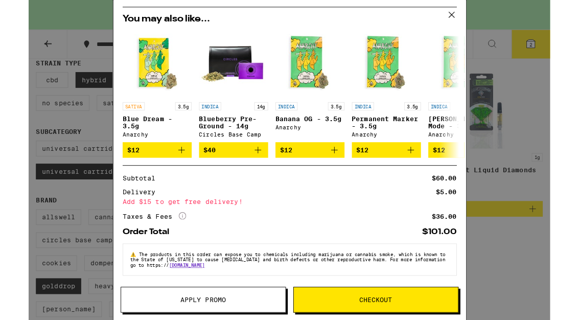
scroll to position [146, 0]
click at [541, 276] on div "Your Cart Schedule a delivery! We start delivering at 10:00am. SFV OG Liquid Di…" at bounding box center [289, 177] width 579 height 355
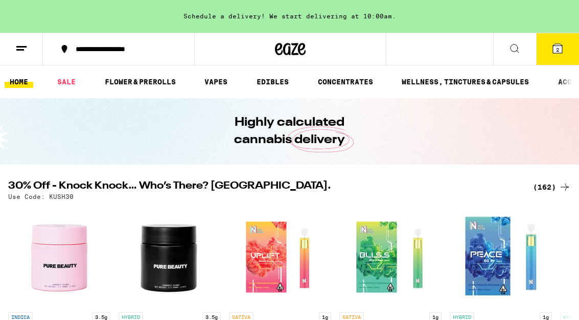
click at [21, 51] on icon at bounding box center [21, 48] width 12 height 12
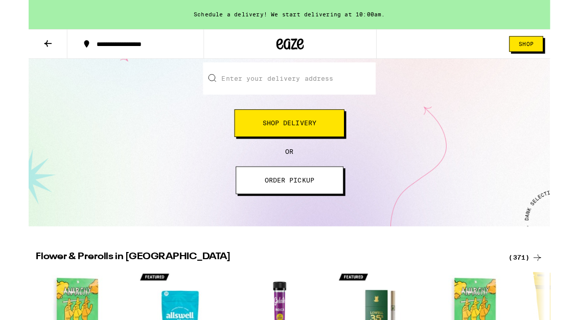
scroll to position [131, 0]
click at [561, 48] on button "Shop" at bounding box center [553, 48] width 38 height 17
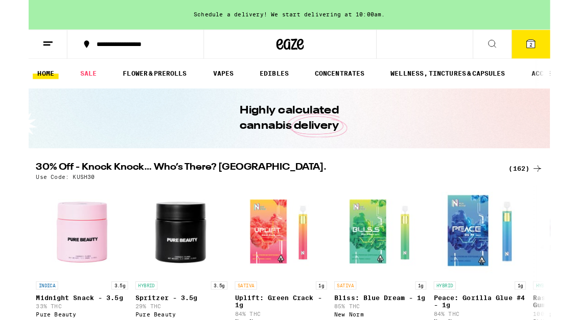
click at [72, 82] on link "SALE" at bounding box center [66, 82] width 29 height 12
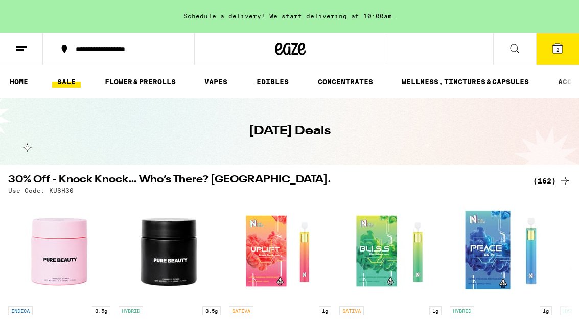
click at [217, 83] on link "VAPES" at bounding box center [215, 82] width 33 height 12
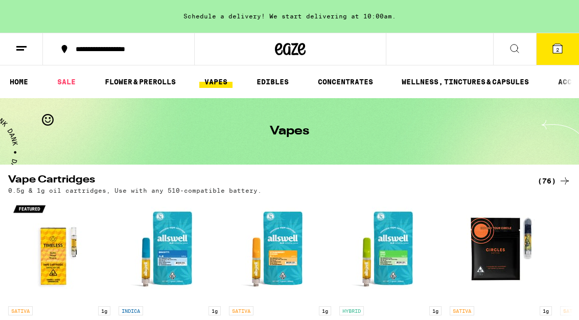
click at [560, 185] on icon at bounding box center [565, 181] width 12 height 12
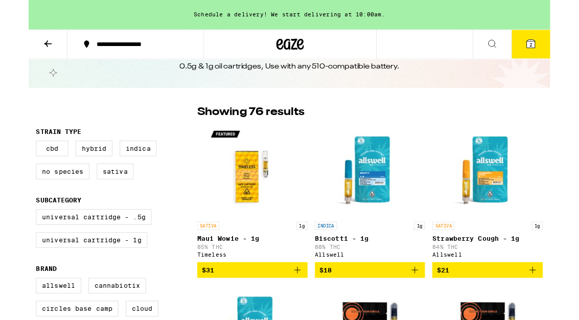
scroll to position [35, 0]
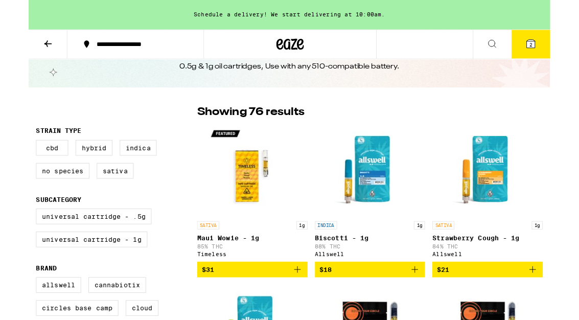
click at [123, 161] on label "Indica" at bounding box center [121, 163] width 41 height 17
click at [11, 157] on input "Indica" at bounding box center [10, 157] width 1 height 1
checkbox input "true"
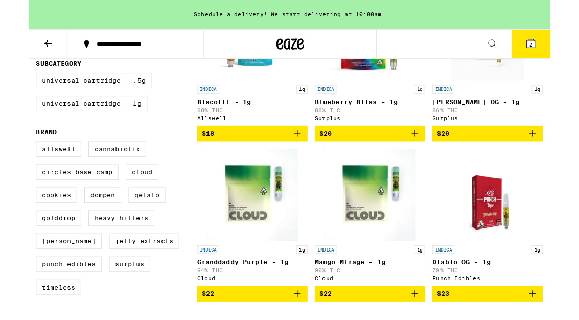
scroll to position [186, 0]
click at [82, 225] on label "Dompen" at bounding box center [82, 216] width 41 height 17
click at [11, 159] on input "Dompen" at bounding box center [10, 158] width 1 height 1
checkbox input "true"
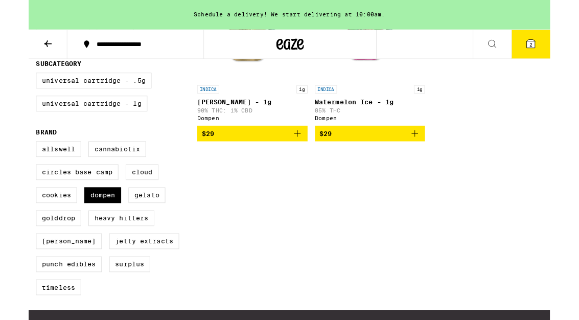
click at [124, 225] on label "Gelato" at bounding box center [131, 216] width 41 height 17
click at [11, 159] on input "Gelato" at bounding box center [10, 158] width 1 height 1
checkbox input "true"
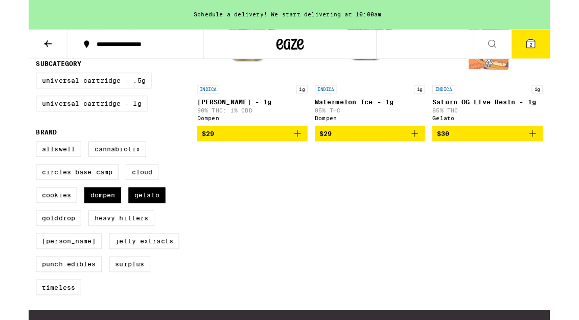
click at [34, 251] on label "GoldDrop" at bounding box center [33, 242] width 50 height 17
click at [11, 159] on input "GoldDrop" at bounding box center [10, 158] width 1 height 1
checkbox input "true"
